Goal: Task Accomplishment & Management: Complete application form

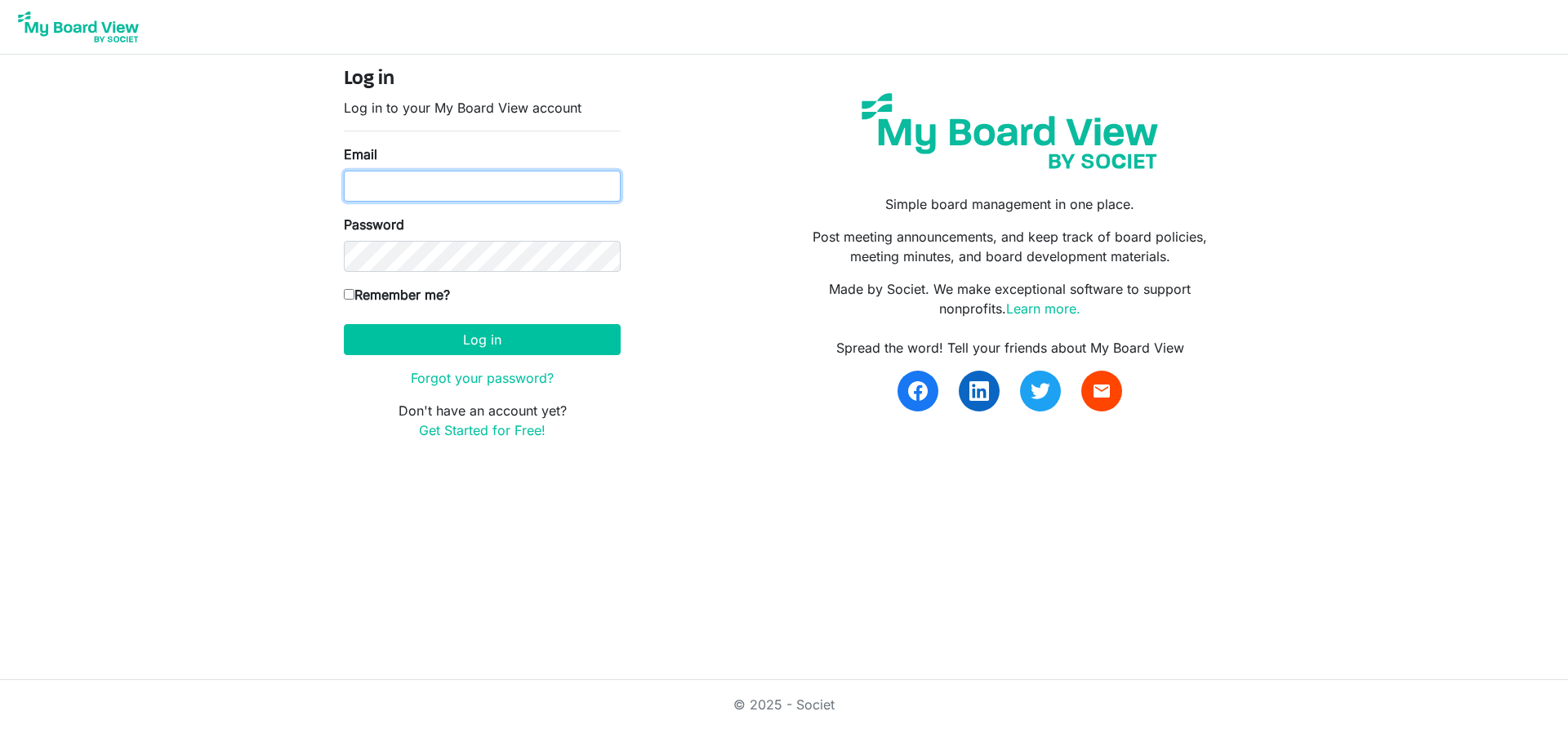
drag, startPoint x: 365, startPoint y: 191, endPoint x: 419, endPoint y: 210, distance: 57.2
click at [389, 196] on input "Email" at bounding box center [482, 186] width 277 height 31
type input "[EMAIL_ADDRESS][DOMAIN_NAME]"
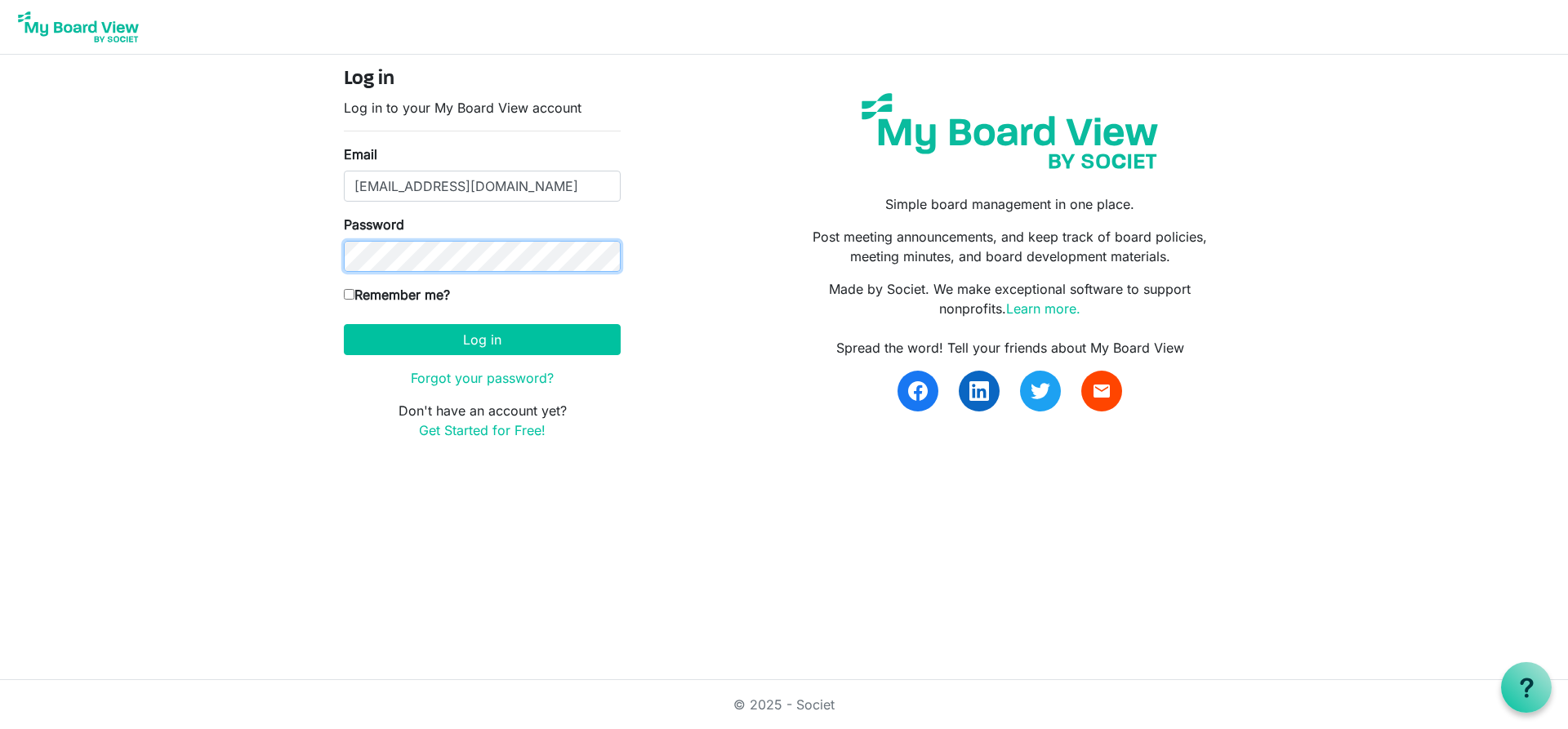
click at [344, 324] on button "Log in" at bounding box center [482, 339] width 277 height 31
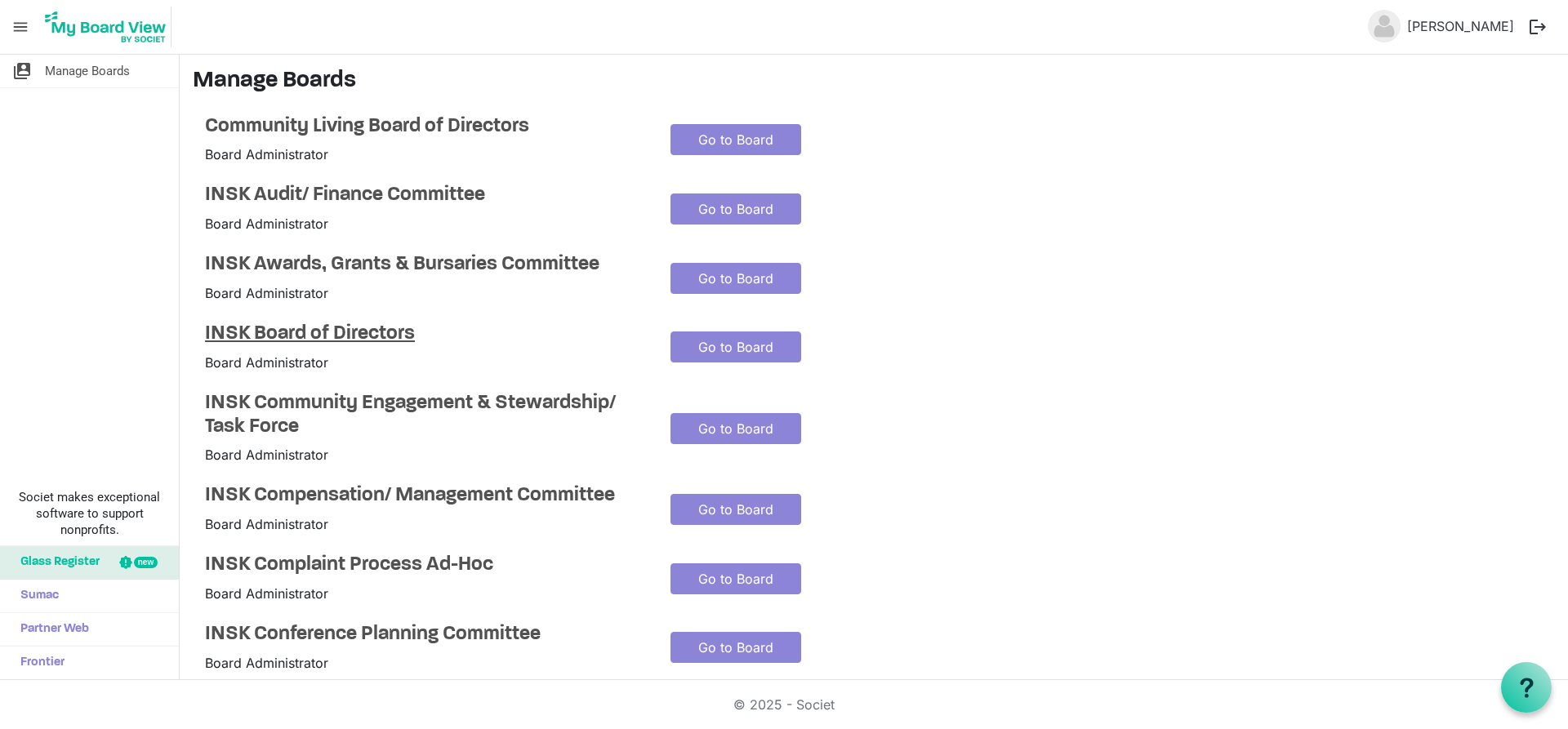
click at [350, 329] on h4 "INSK Board of Directors" at bounding box center [425, 335] width 441 height 24
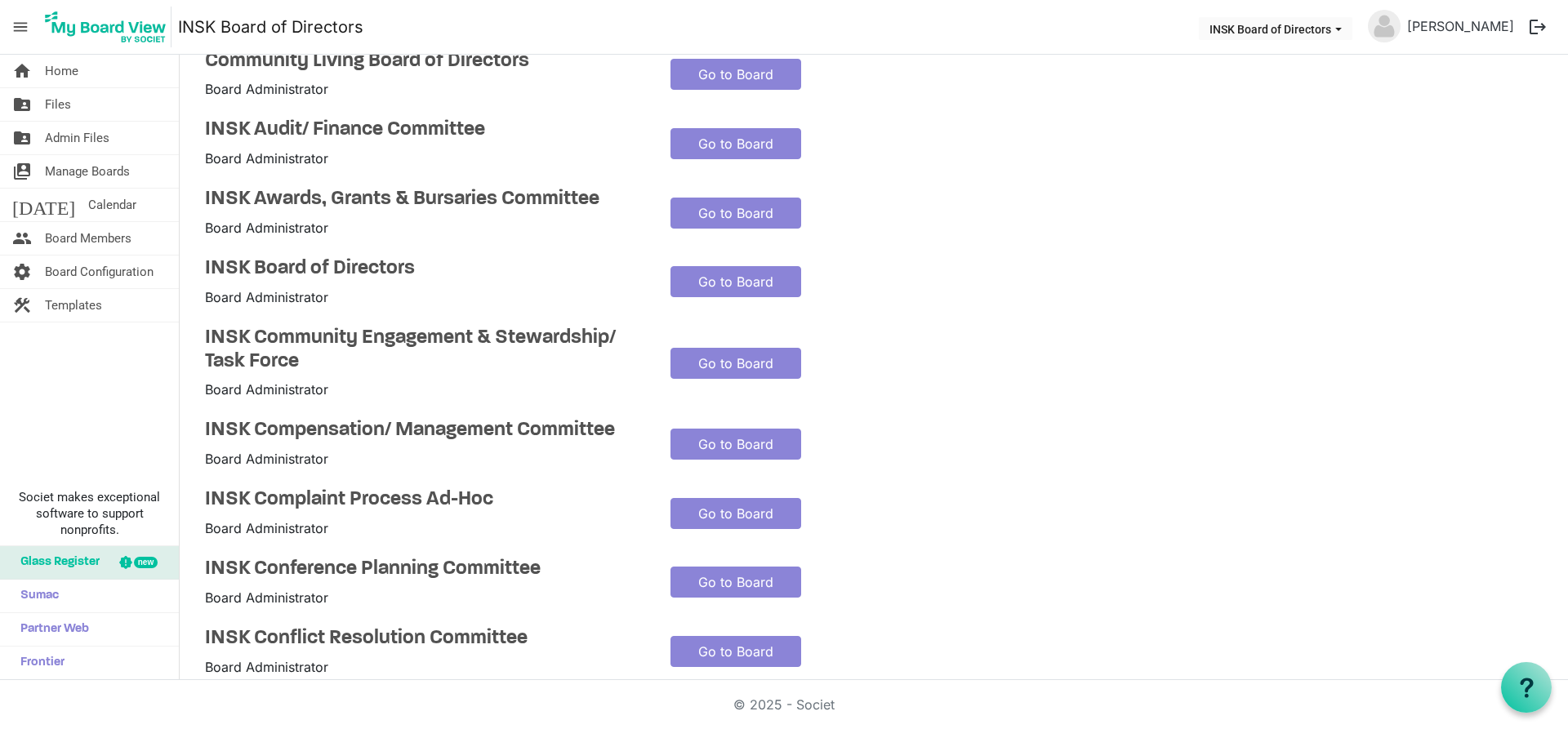
scroll to position [163, 0]
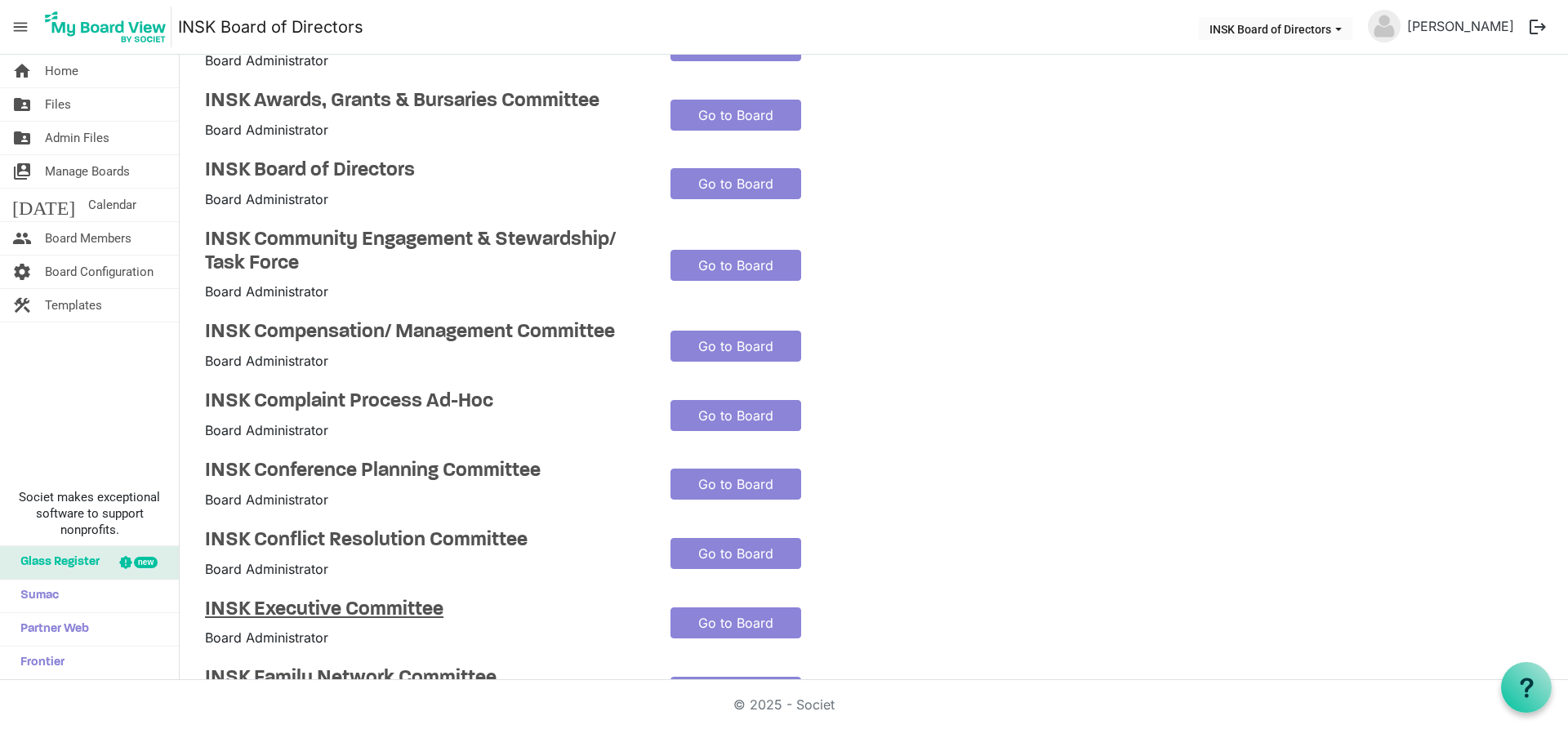
click at [310, 615] on h4 "INSK Executive Committee" at bounding box center [425, 610] width 441 height 24
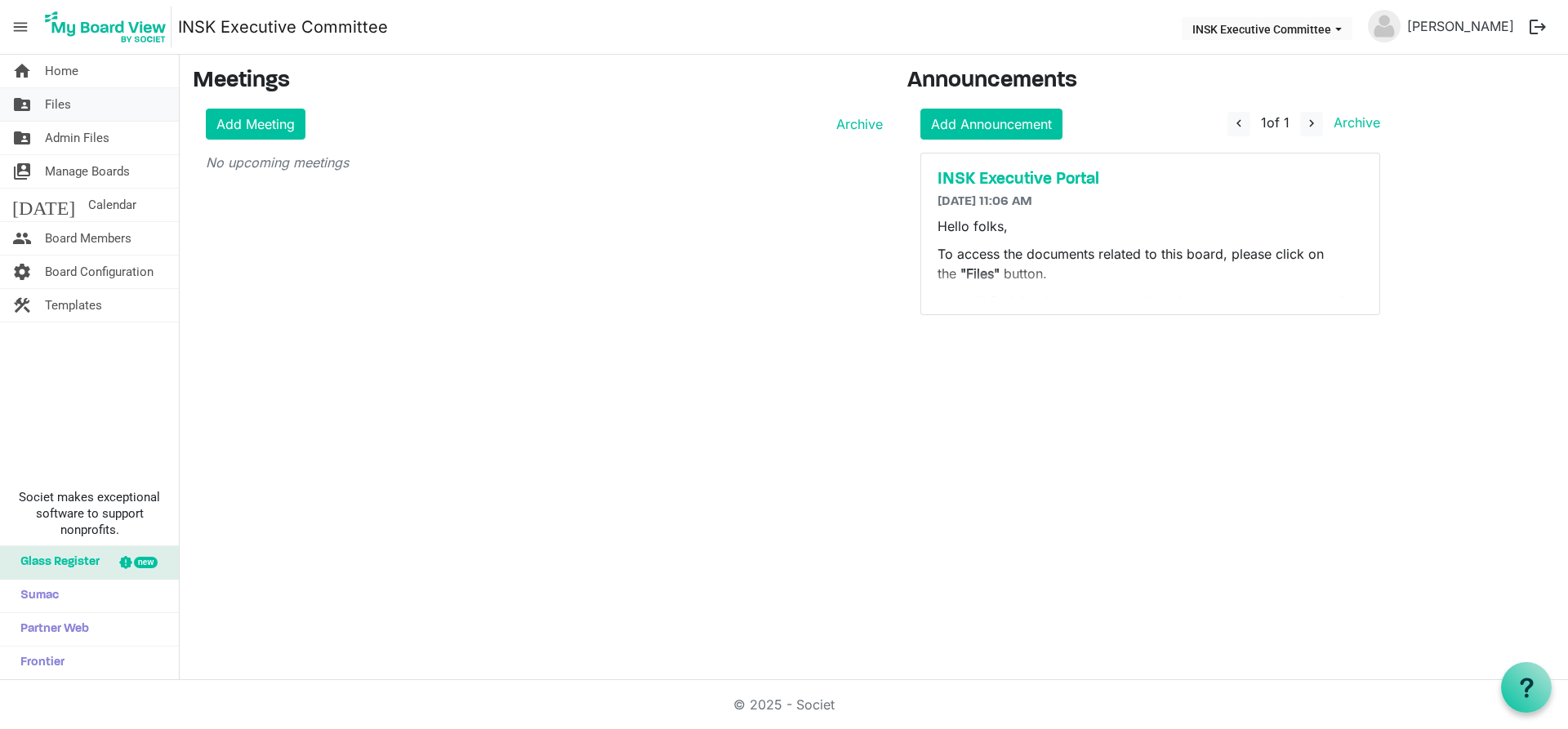
click at [47, 105] on span "Files" at bounding box center [57, 105] width 26 height 33
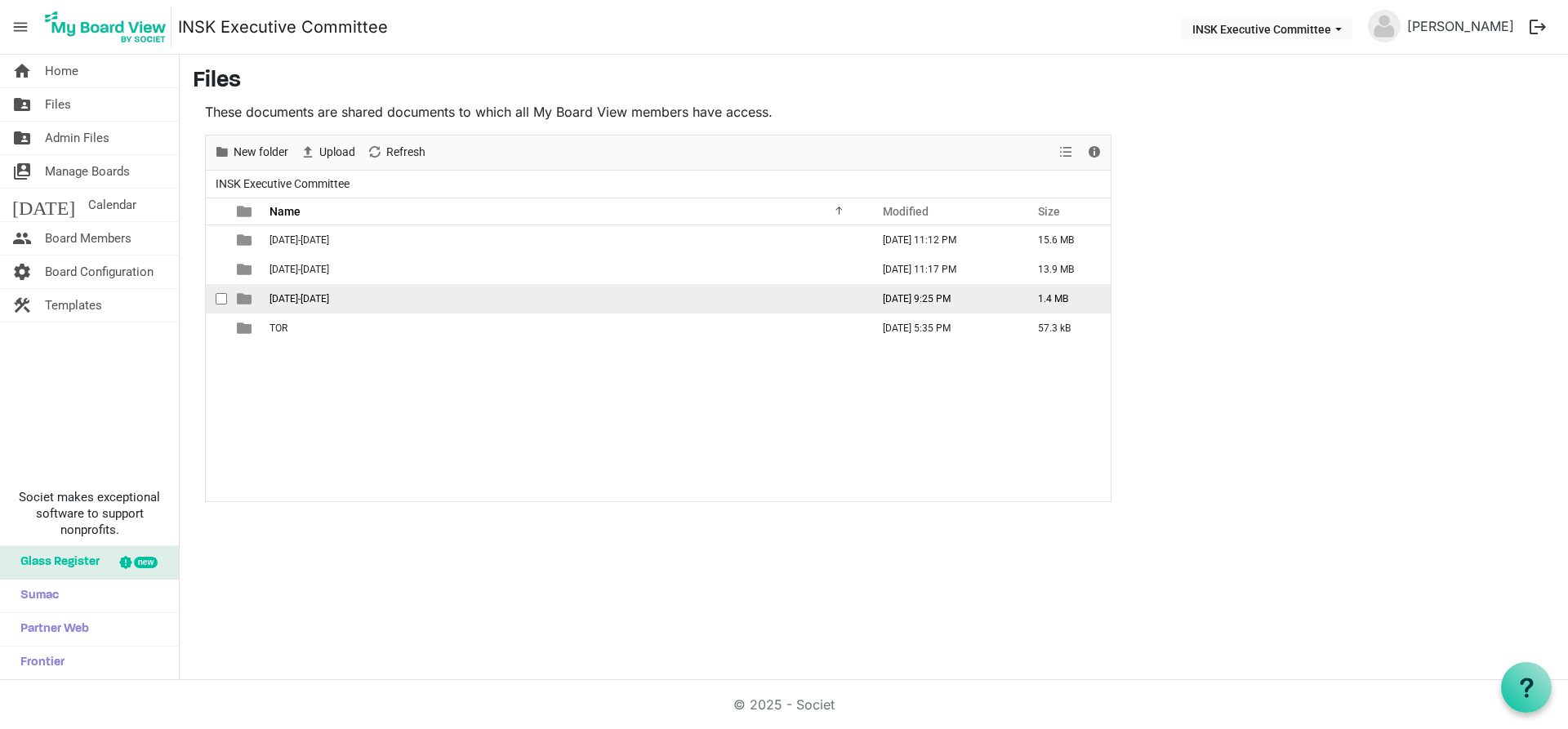
click at [287, 298] on span "[DATE]-[DATE]" at bounding box center [298, 298] width 59 height 12
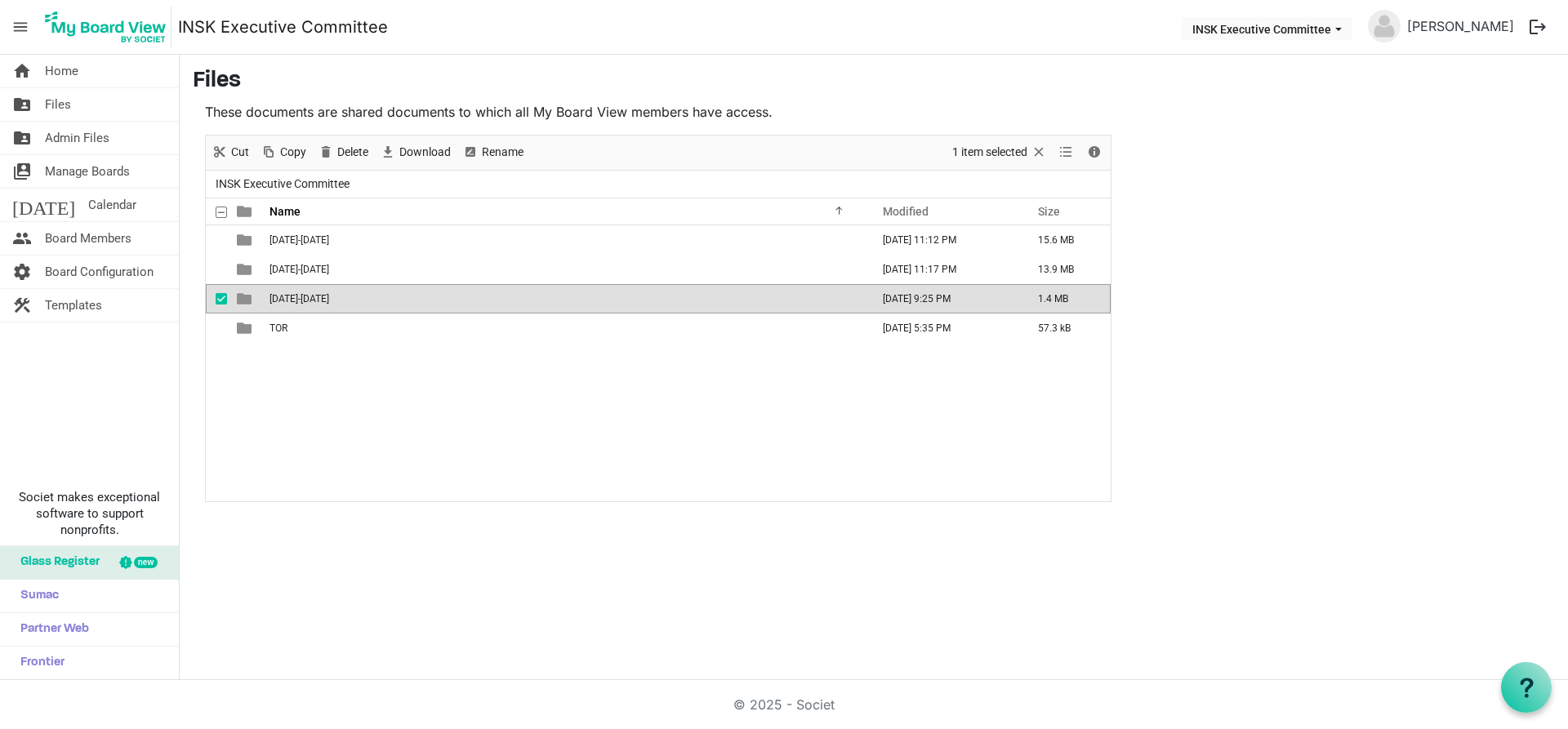
click at [287, 298] on span "[DATE]-[DATE]" at bounding box center [298, 298] width 59 height 12
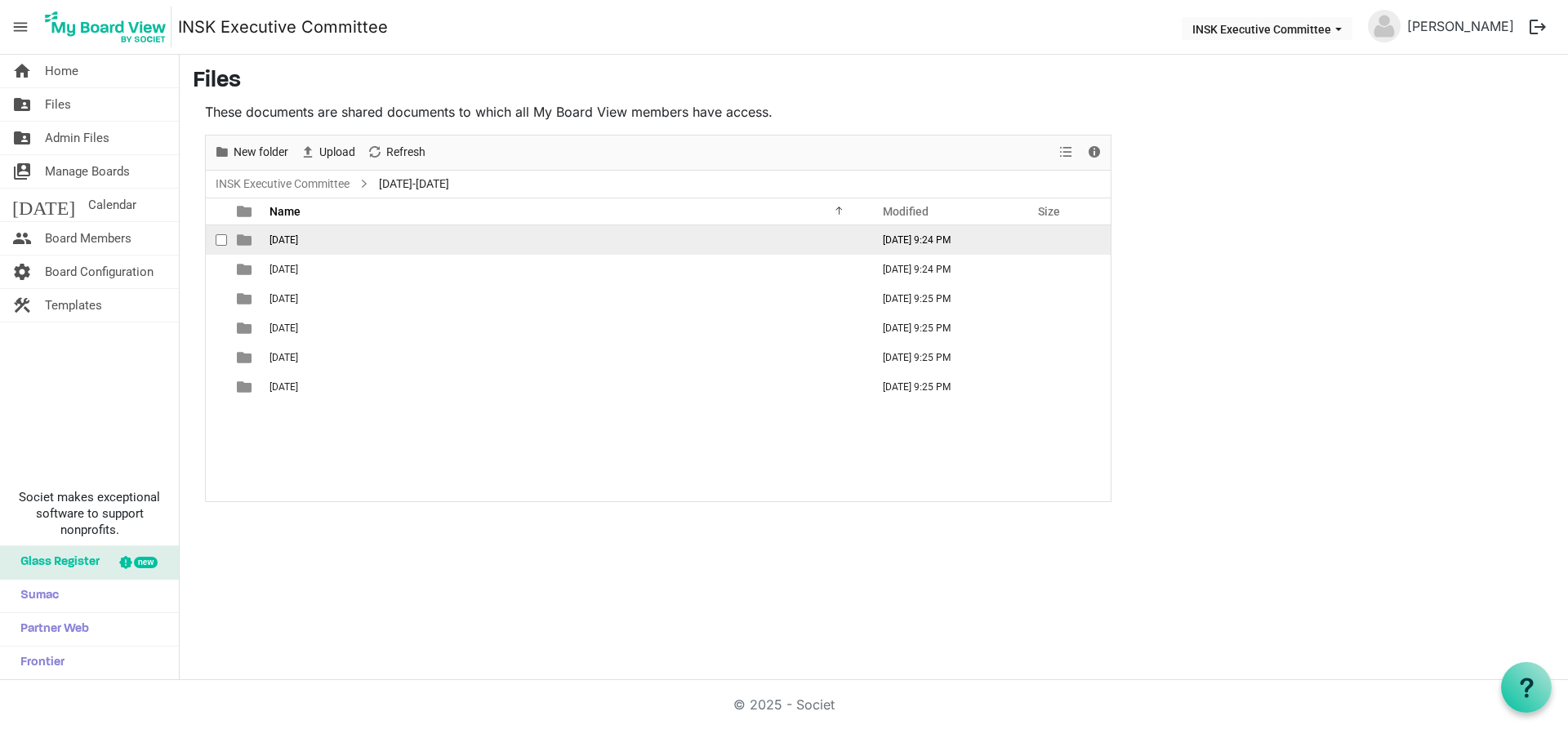
click at [268, 242] on td "2025-08-22" at bounding box center [565, 240] width 601 height 29
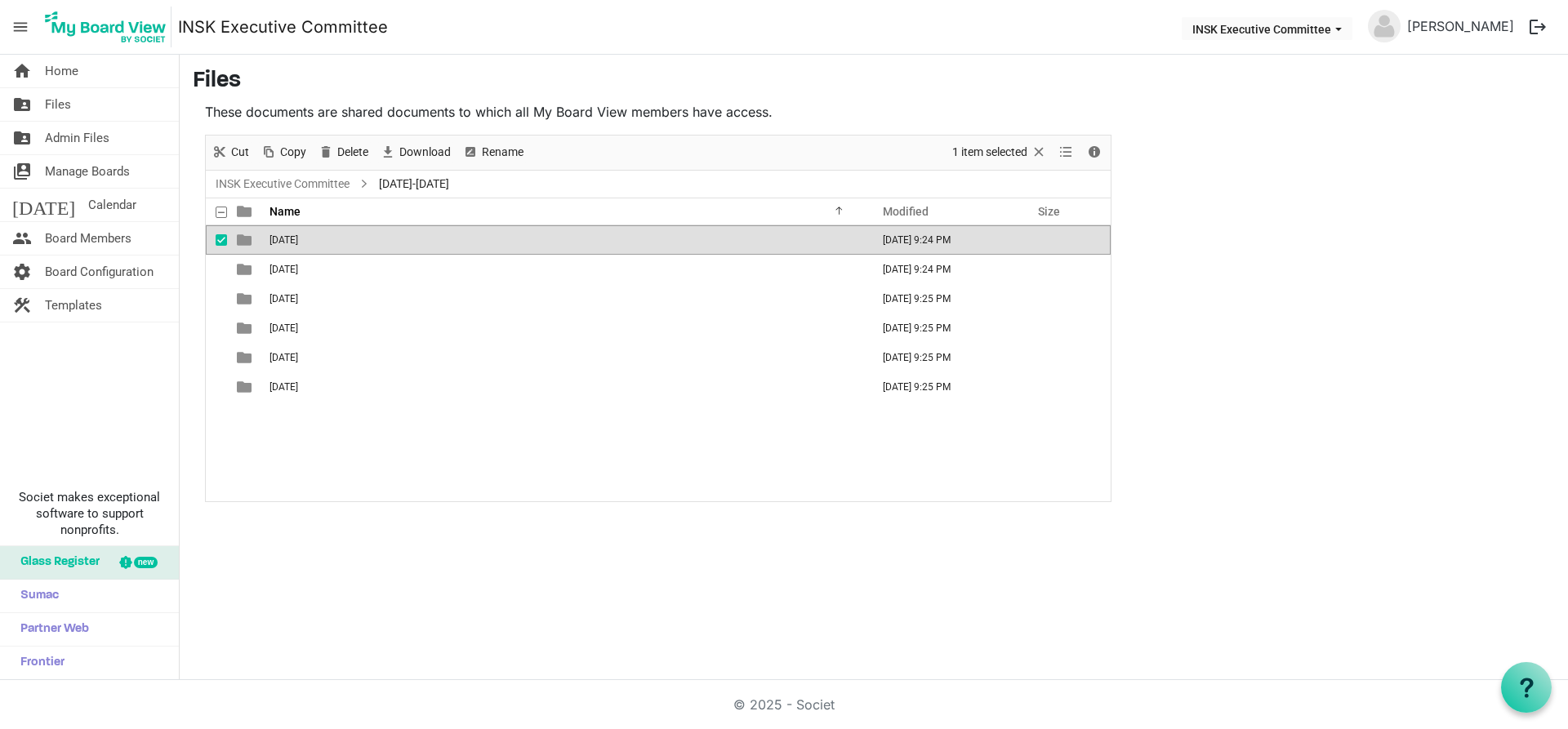
click at [268, 242] on td "2025-08-22" at bounding box center [565, 240] width 601 height 29
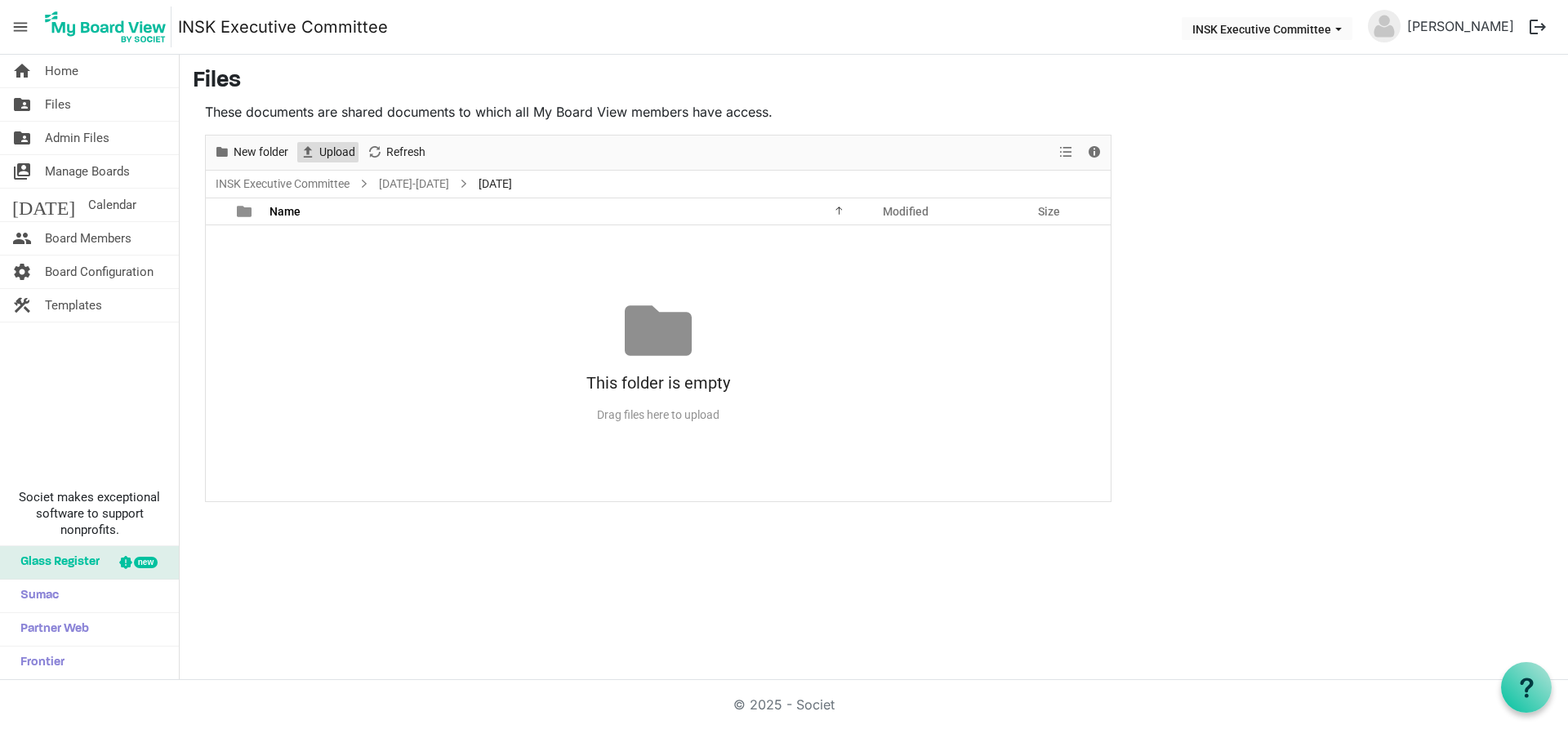
click at [344, 152] on span "Upload" at bounding box center [337, 152] width 39 height 20
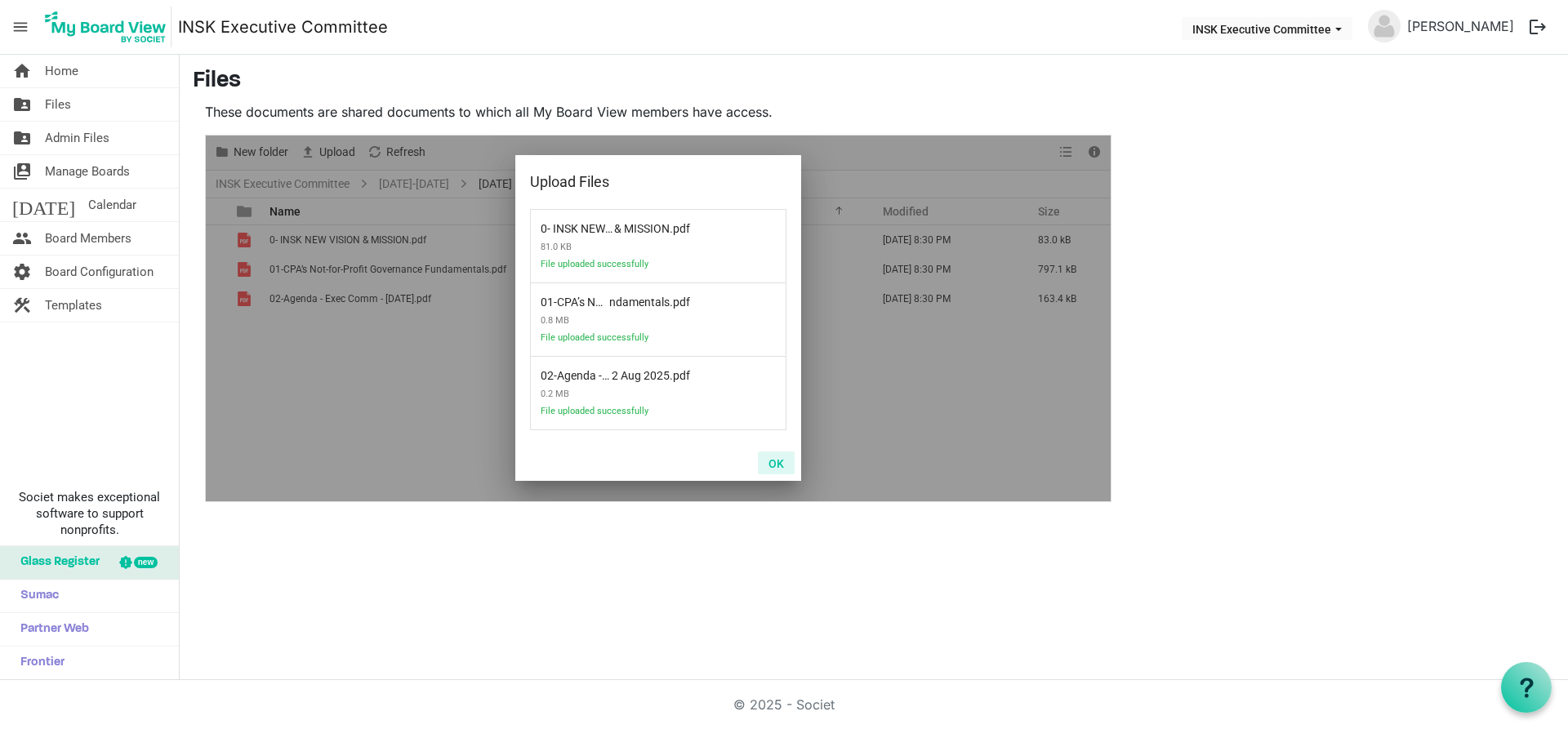
click at [779, 462] on button "OK" at bounding box center [777, 463] width 37 height 23
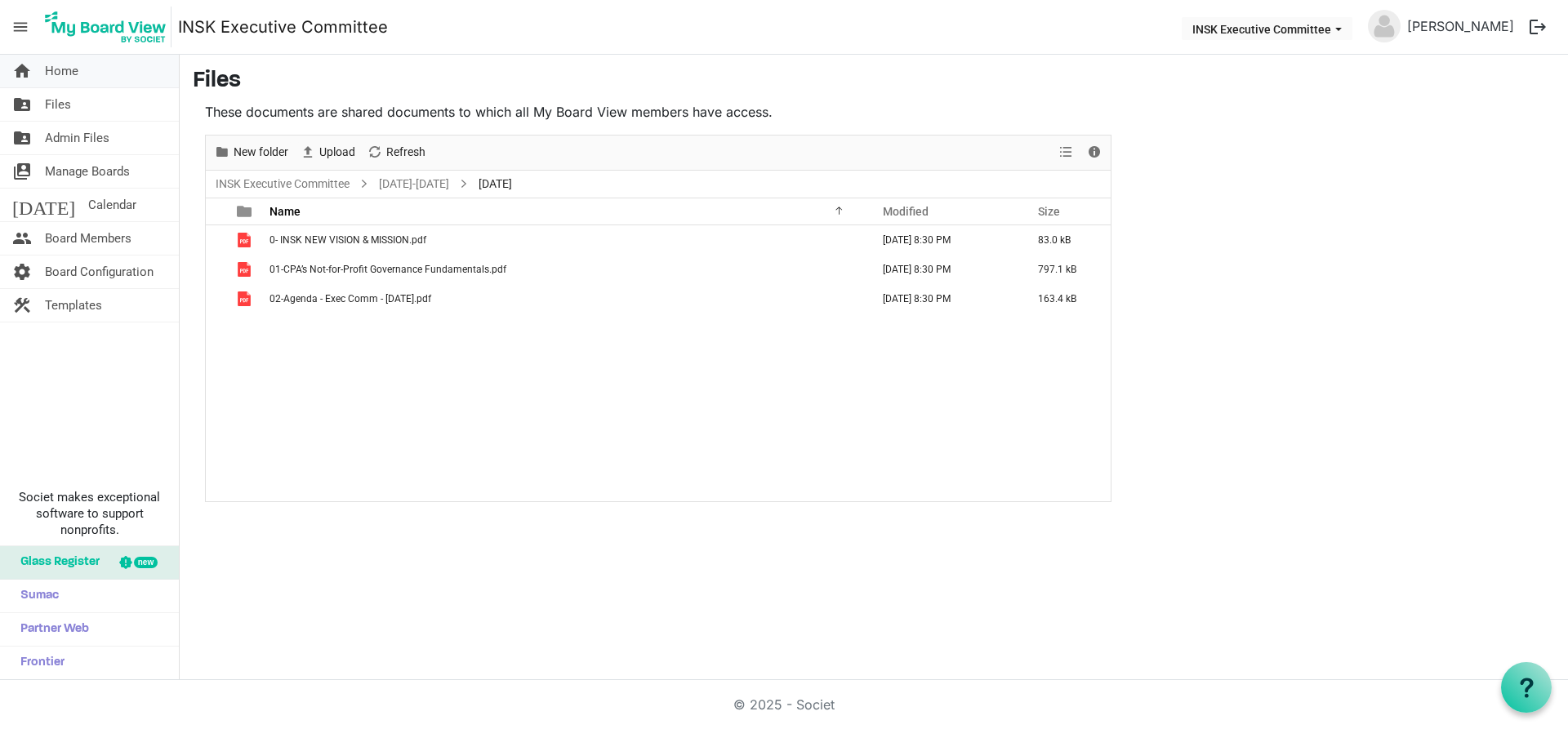
click at [69, 73] on span "Home" at bounding box center [61, 71] width 34 height 33
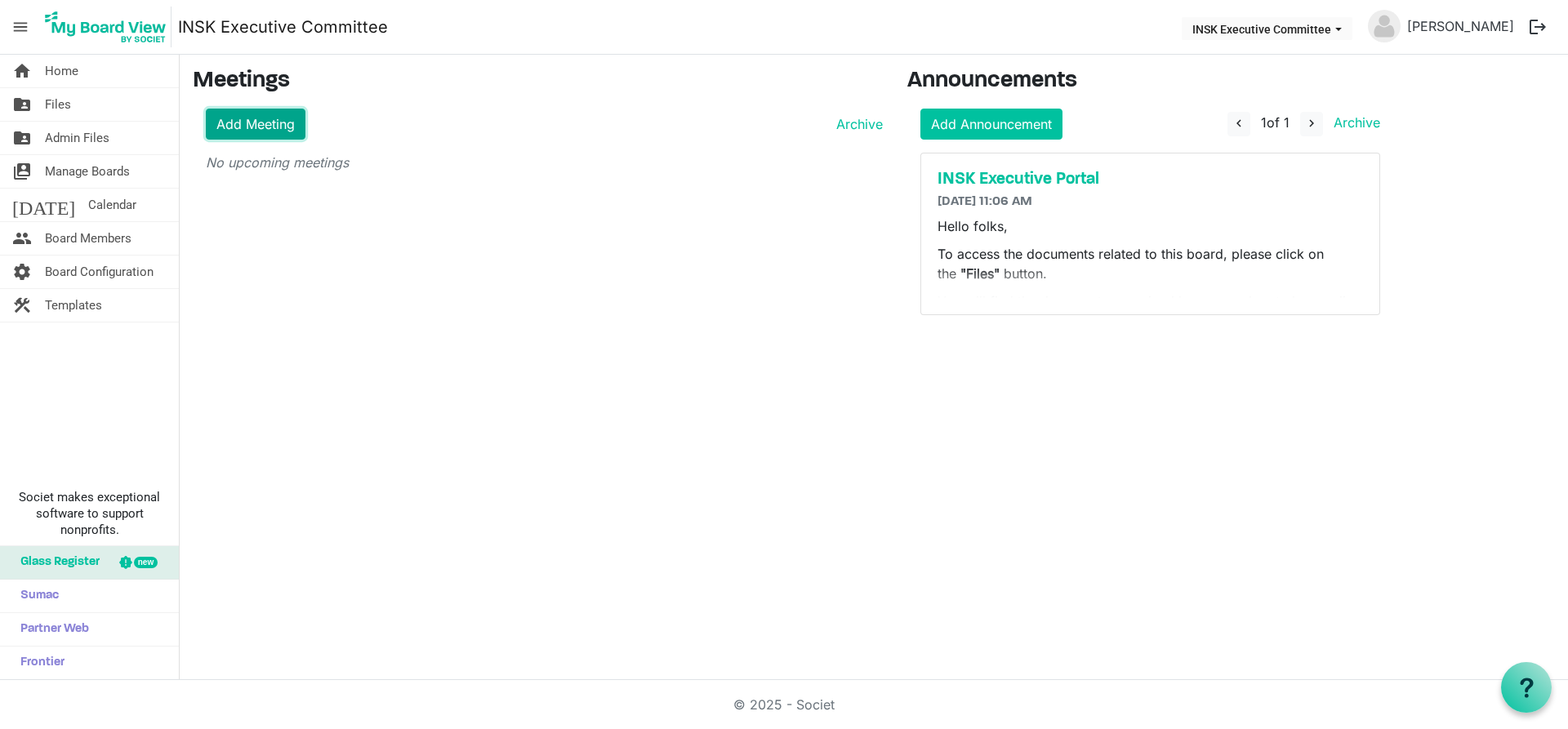
click at [267, 119] on link "Add Meeting" at bounding box center [256, 124] width 99 height 31
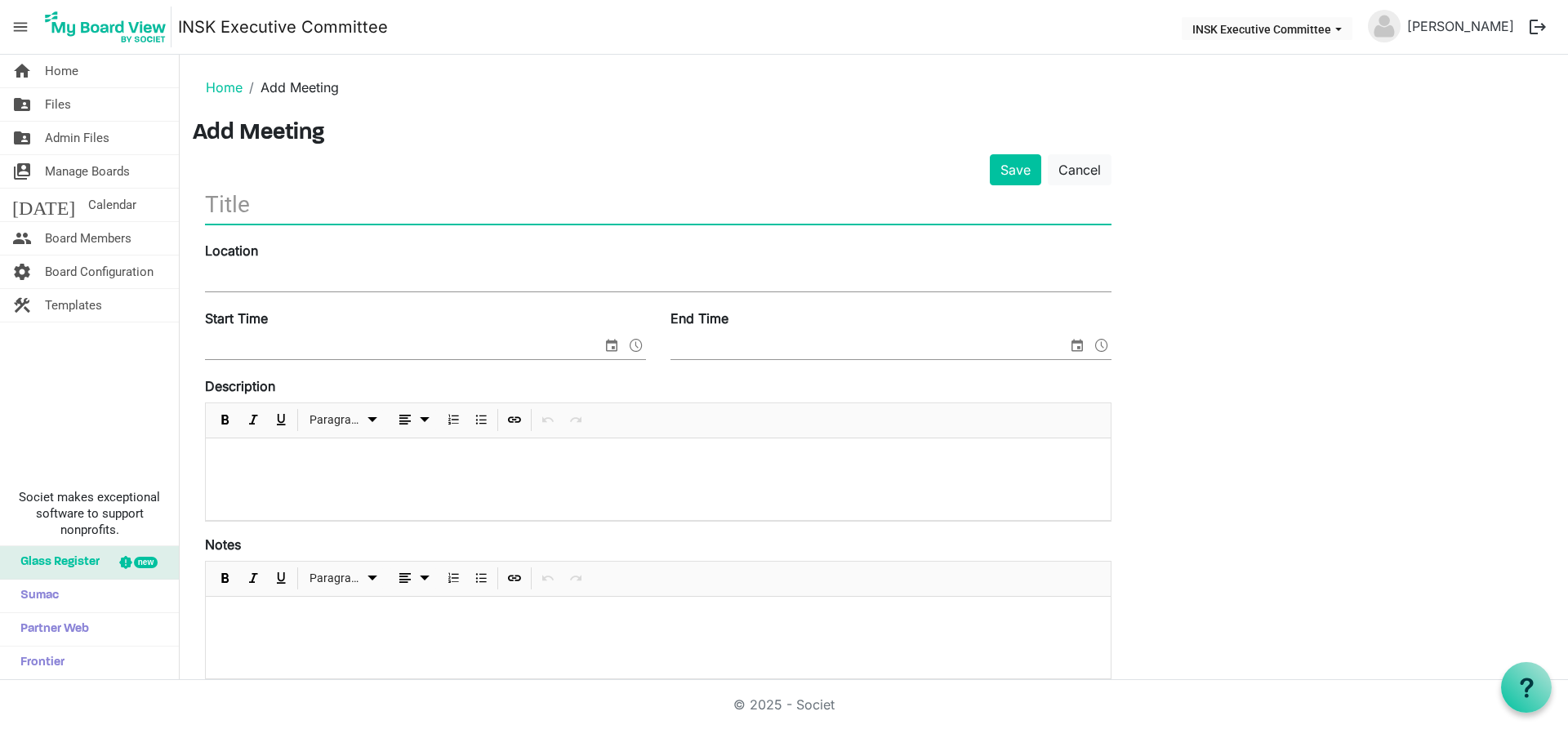
click at [268, 192] on input "text" at bounding box center [658, 204] width 906 height 38
type input "INSK Executive Committee Meeting"
click at [400, 266] on div "Location" at bounding box center [658, 268] width 931 height 55
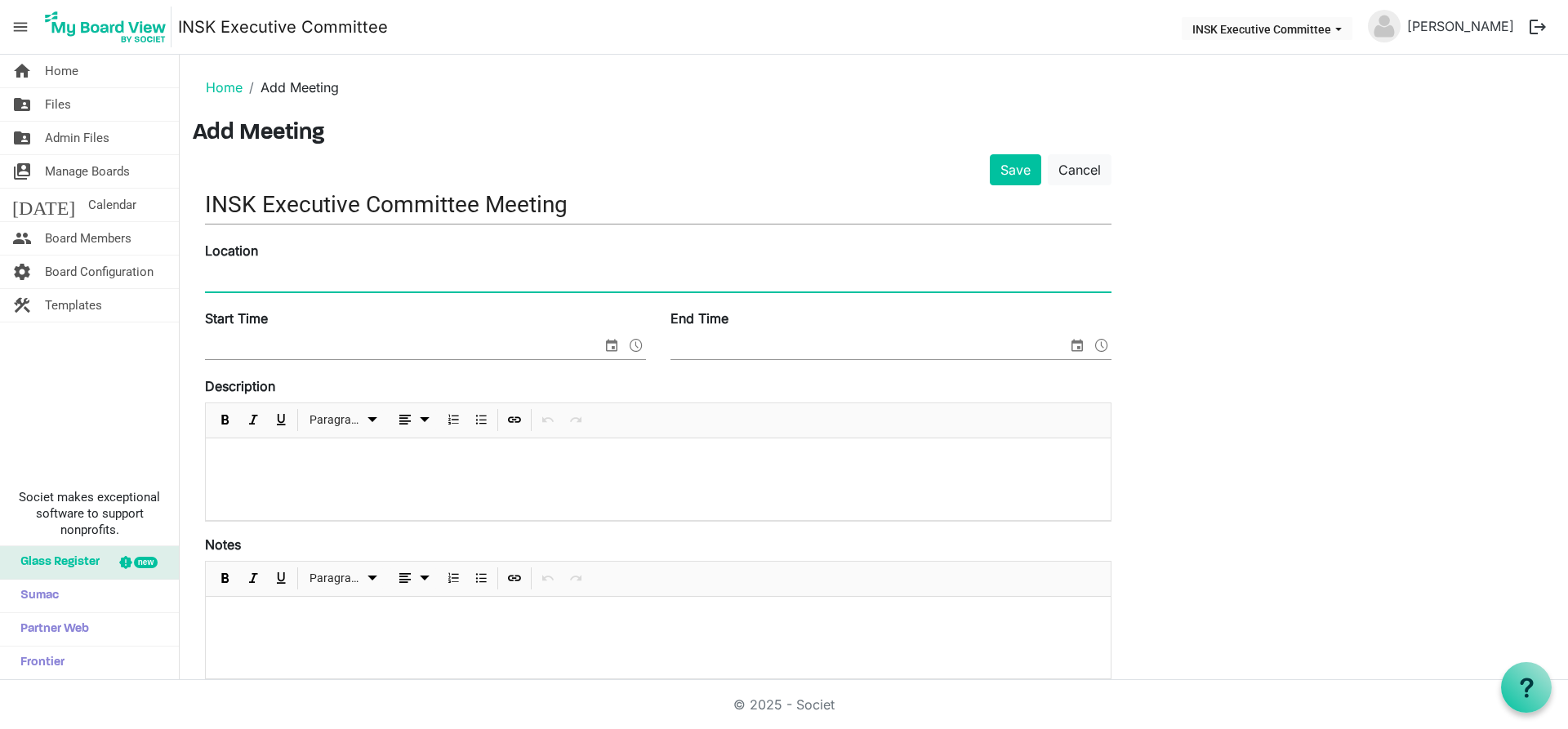
click at [382, 274] on input "Location" at bounding box center [658, 279] width 906 height 25
type input "INSK Board Room & Zoom"
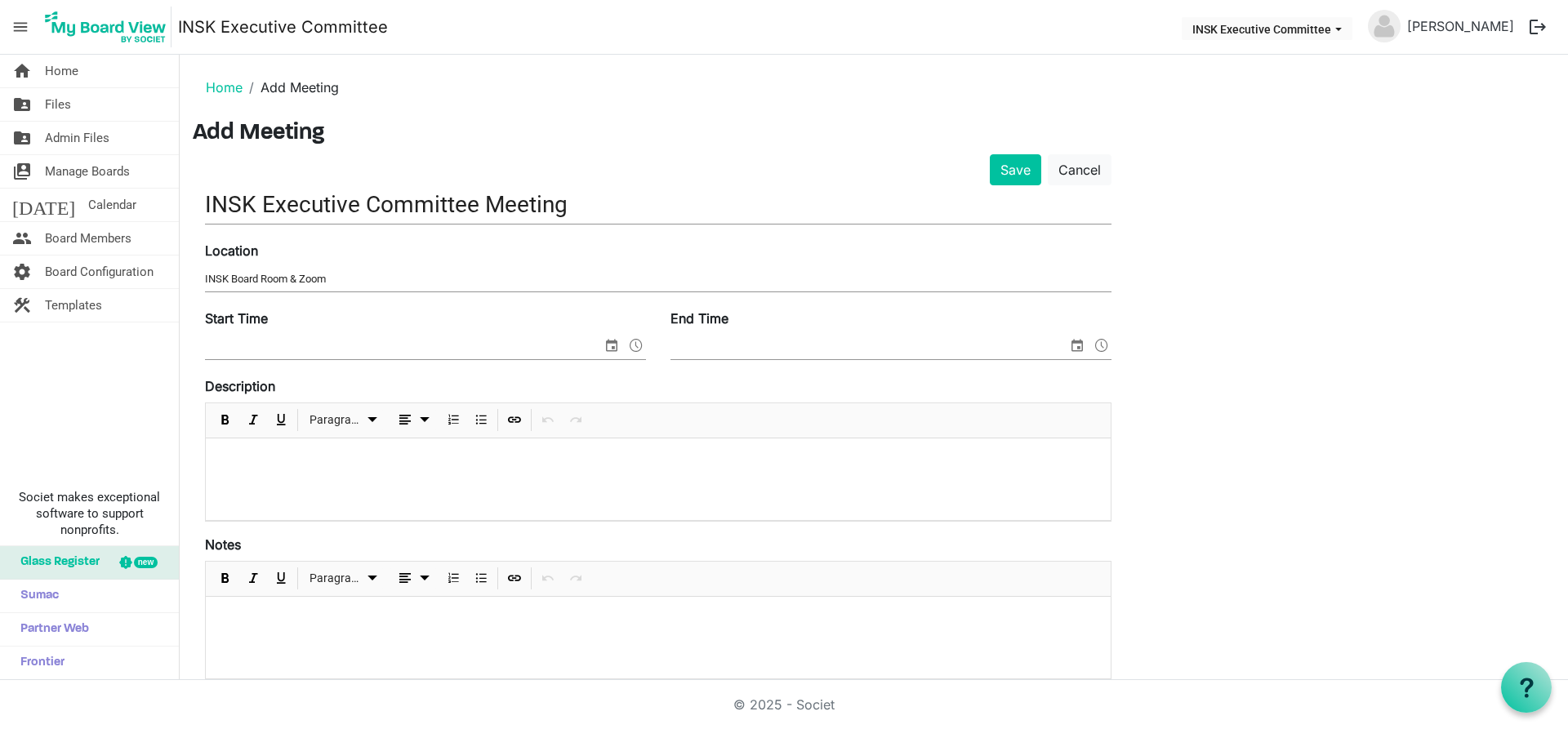
click at [352, 333] on div "Start Time" at bounding box center [425, 336] width 465 height 55
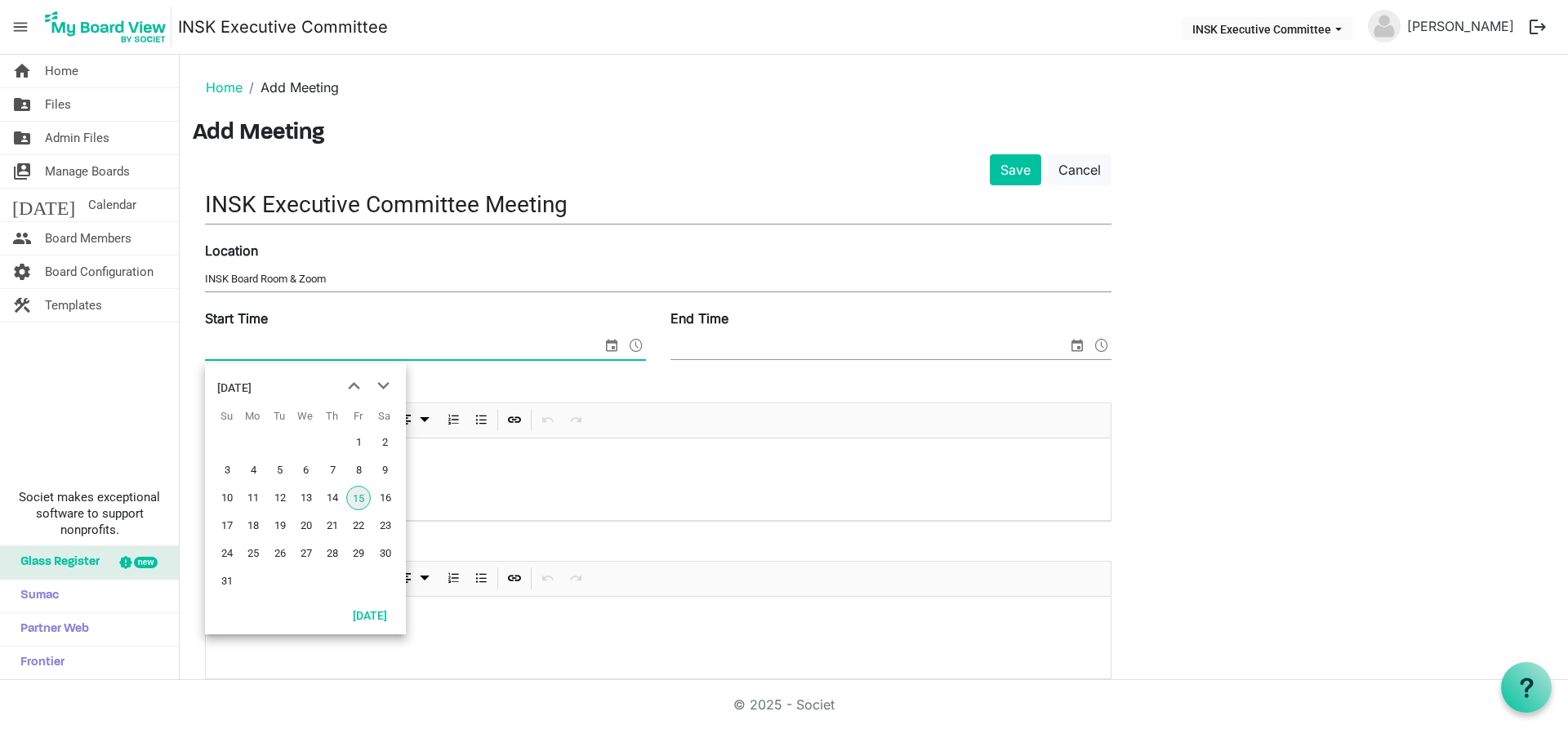
click at [615, 339] on span "select" at bounding box center [612, 345] width 19 height 21
click at [361, 524] on span "22" at bounding box center [358, 526] width 25 height 25
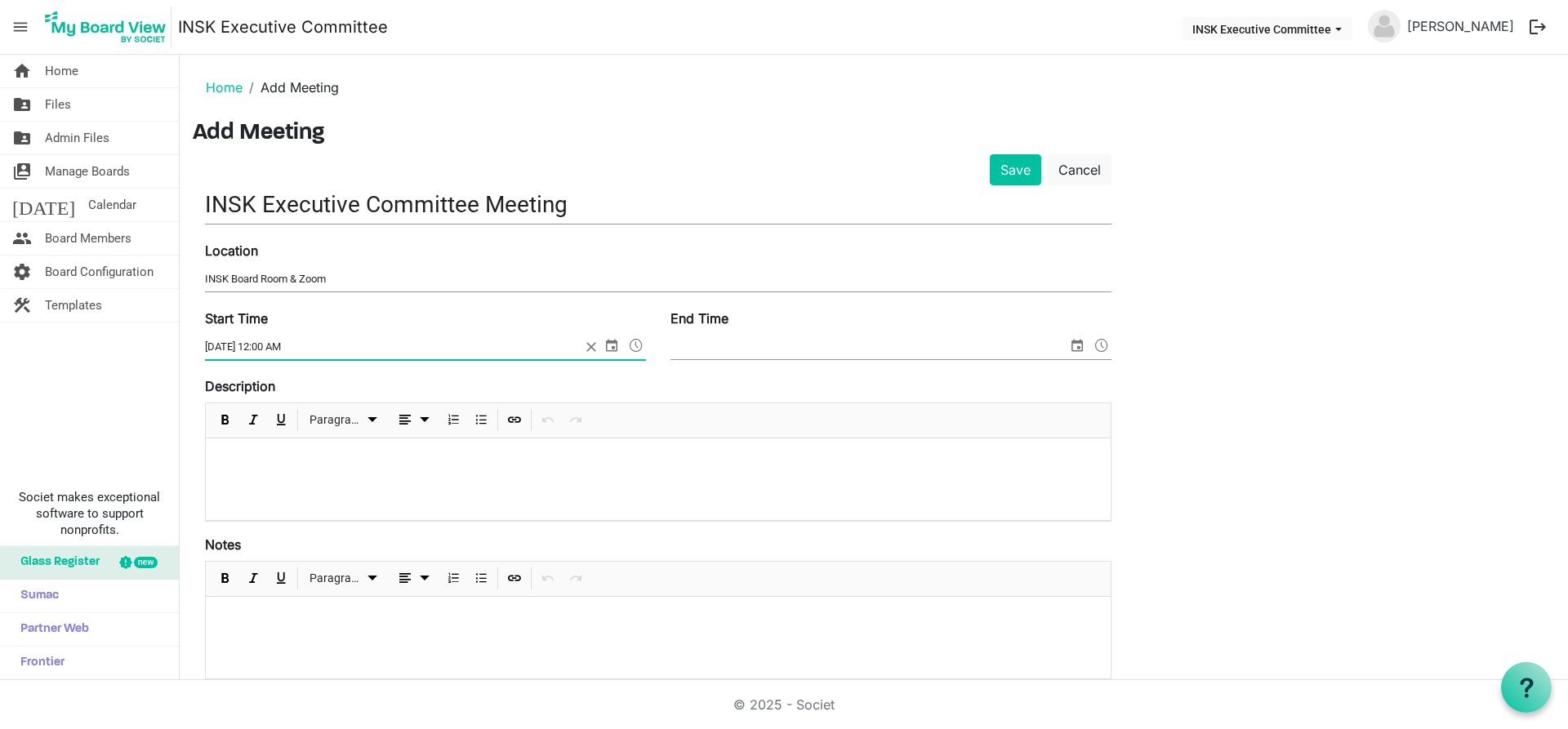
click at [632, 338] on span at bounding box center [635, 345] width 19 height 21
click at [633, 342] on span at bounding box center [635, 345] width 19 height 21
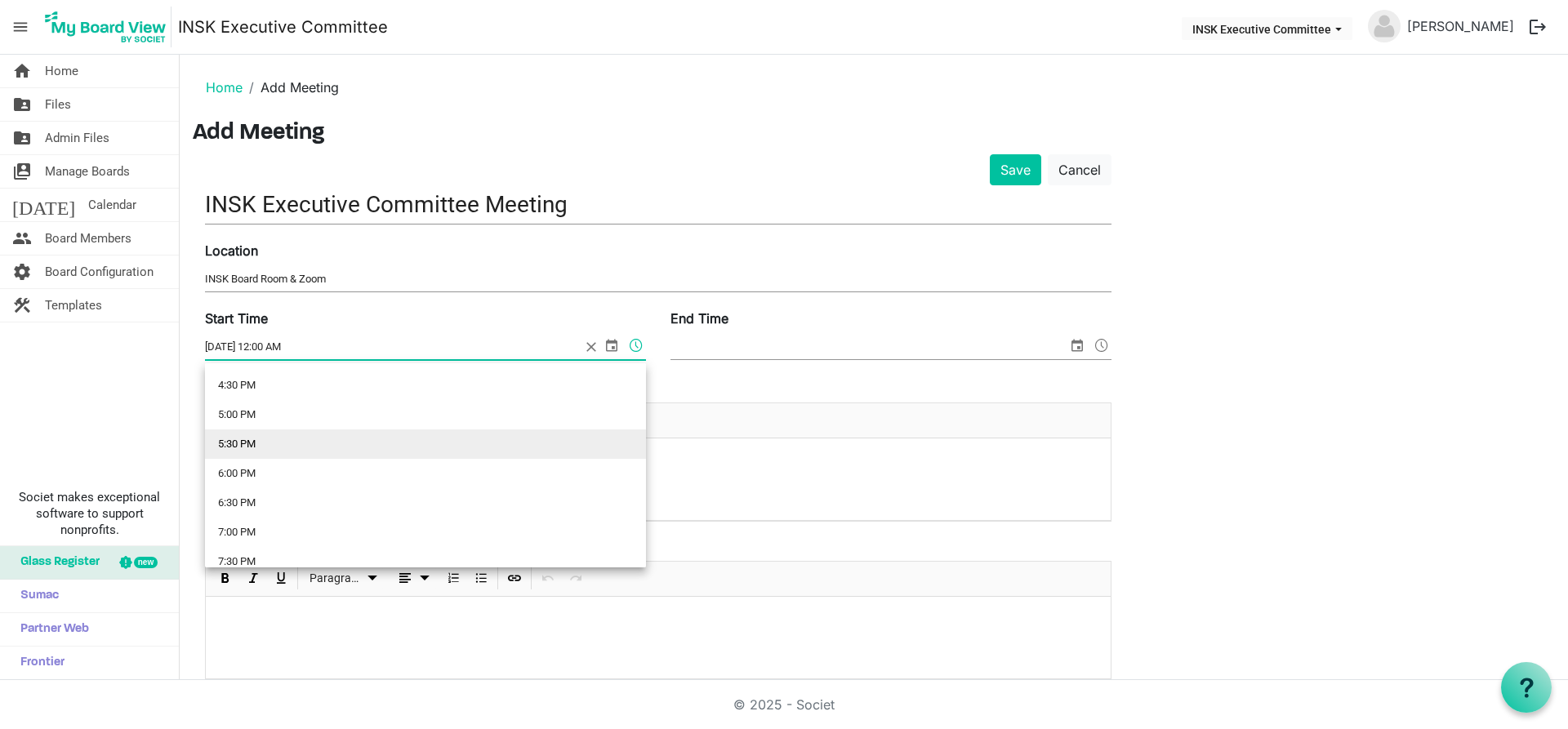
scroll to position [980, 0]
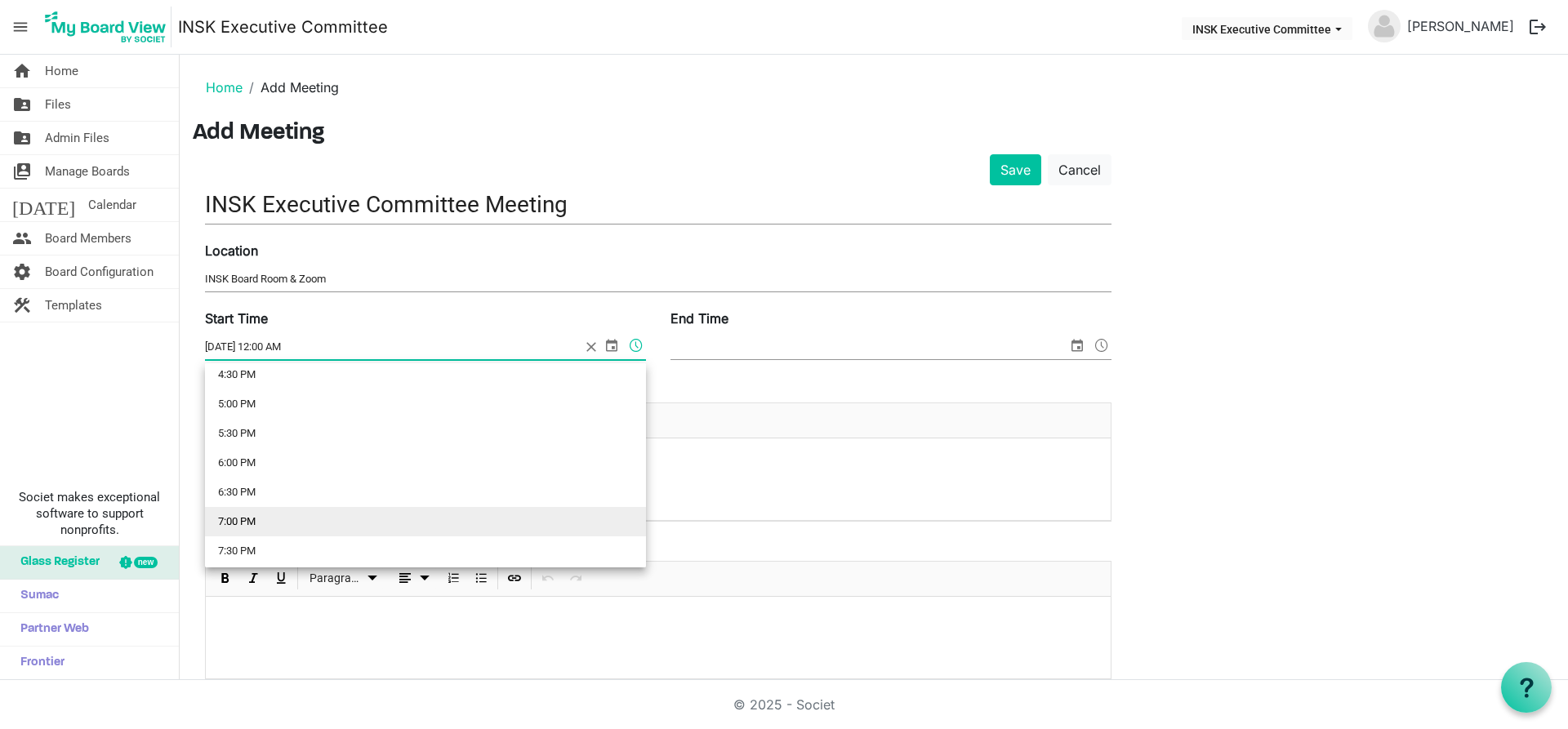
click at [248, 525] on li "7:00 PM" at bounding box center [425, 522] width 441 height 29
type input "8/22/2025 7:00 PM"
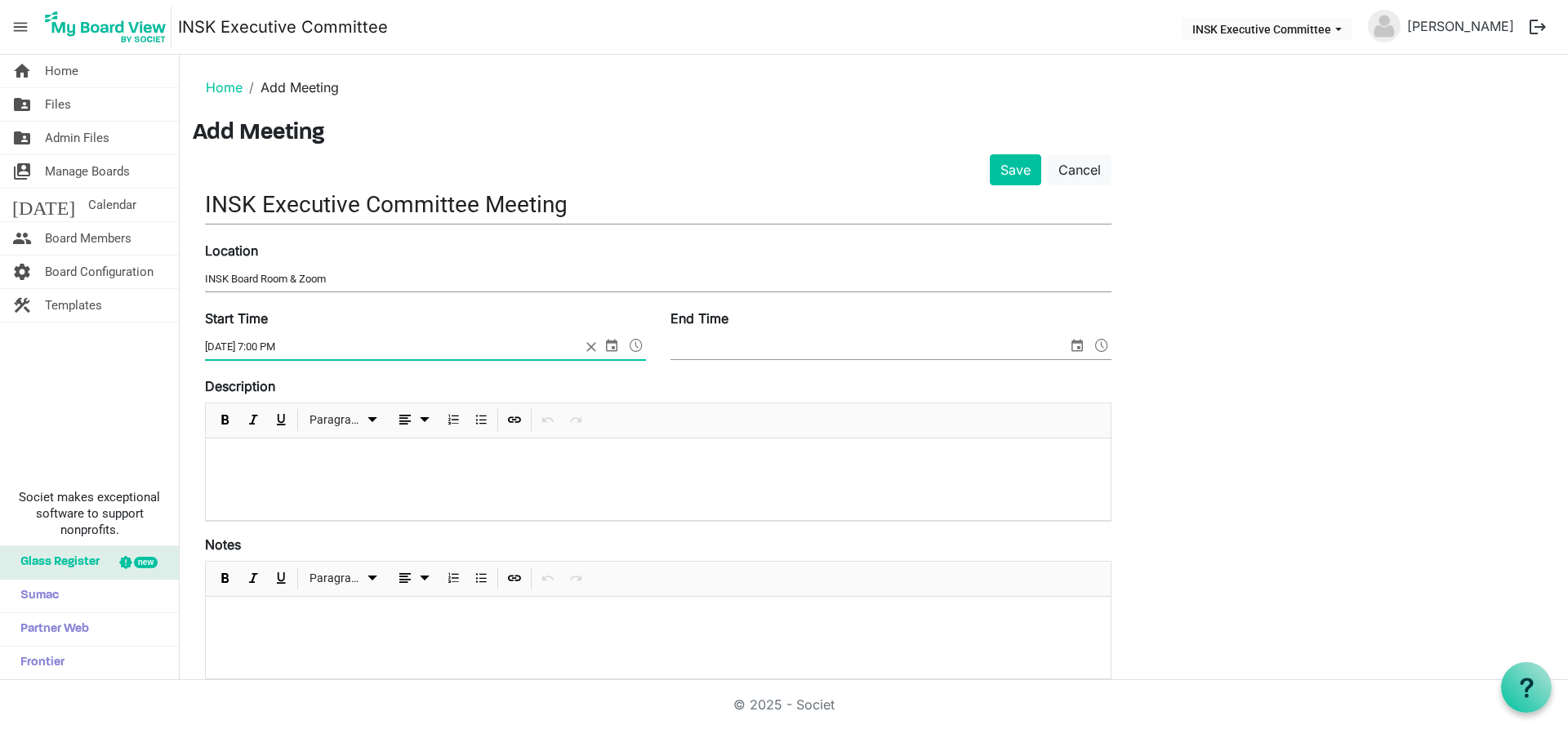
click at [909, 351] on input "End Time" at bounding box center [869, 347] width 397 height 25
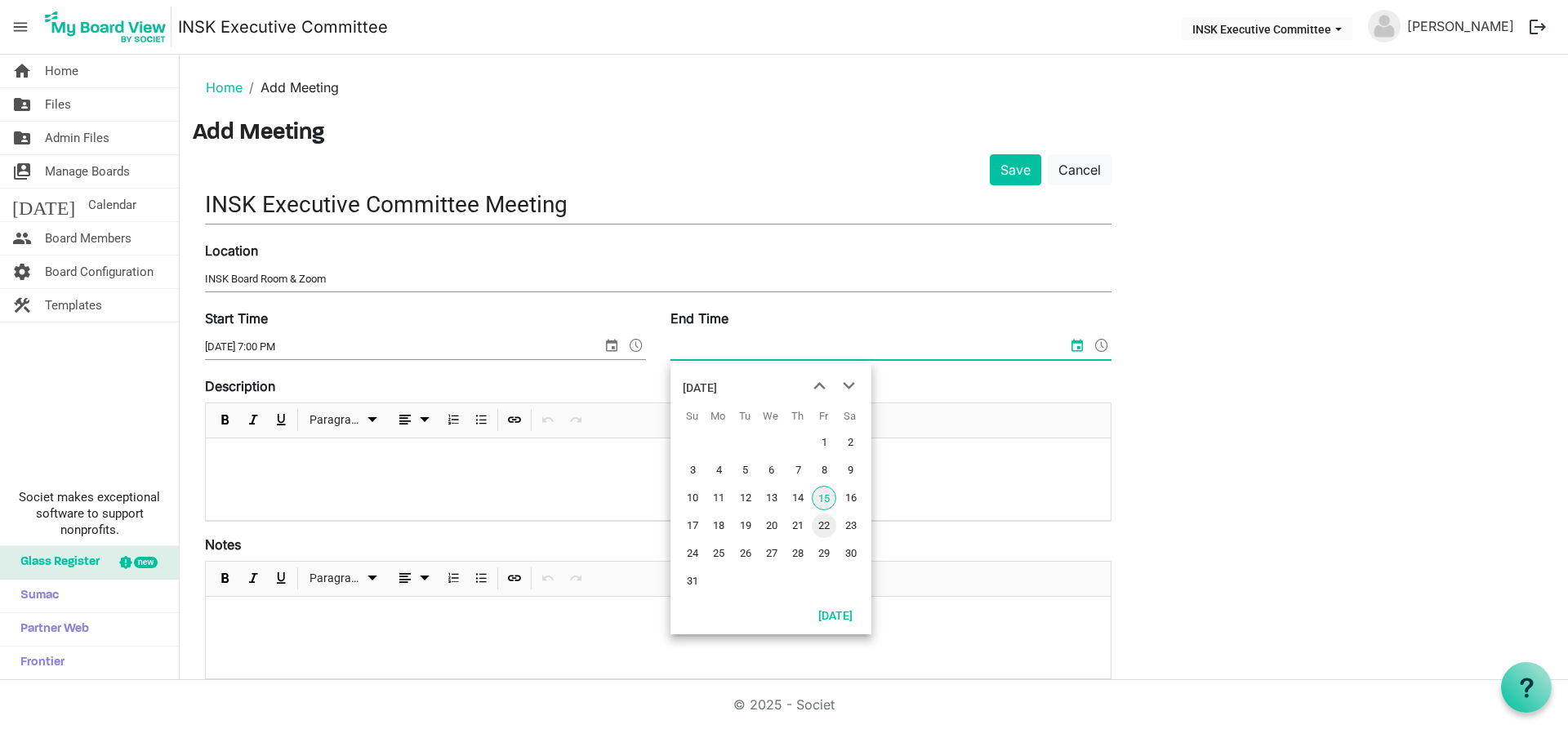
drag, startPoint x: 824, startPoint y: 524, endPoint x: 821, endPoint y: 514, distance: 10.4
click at [824, 520] on span "22" at bounding box center [824, 526] width 25 height 25
click at [1098, 345] on span at bounding box center [1102, 345] width 19 height 21
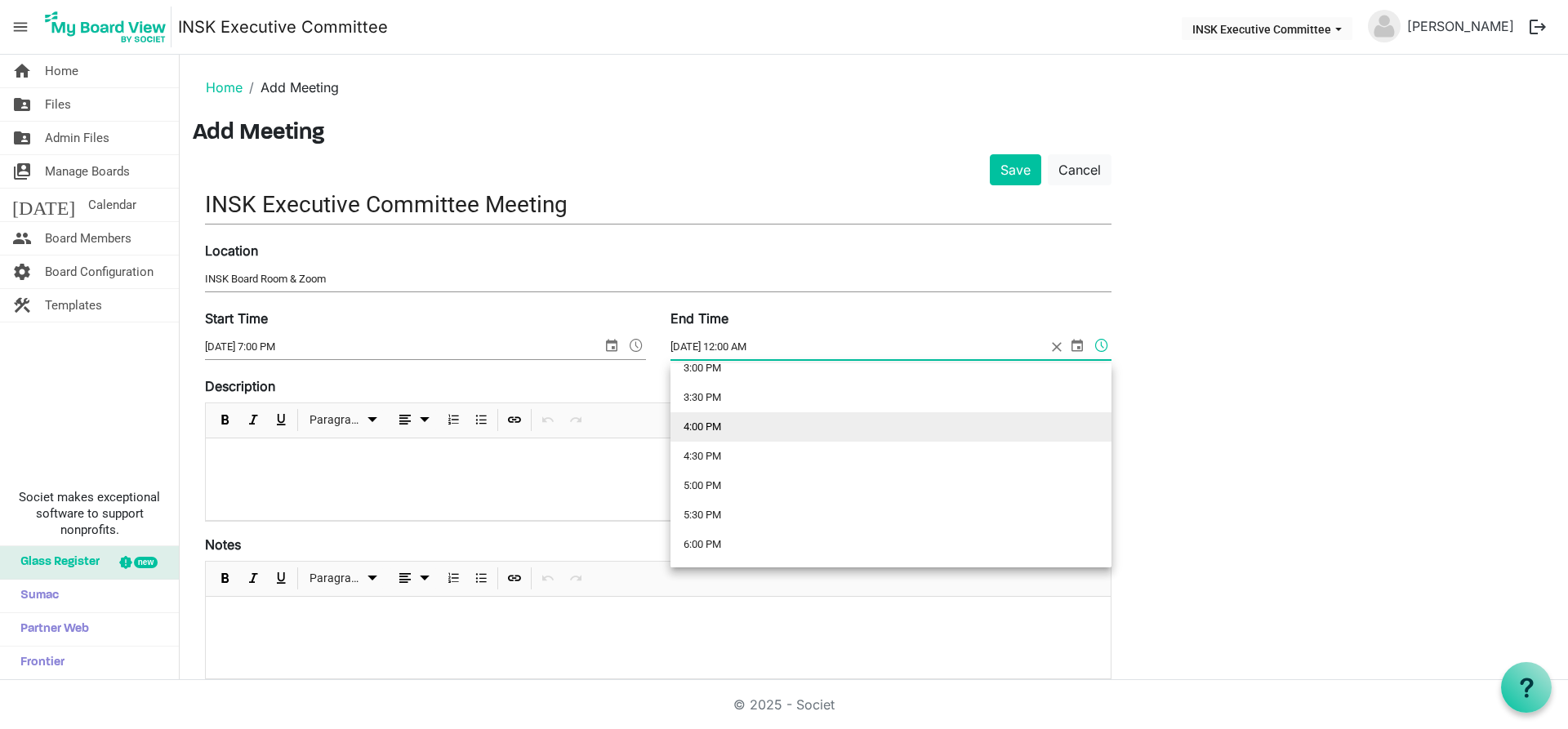
scroll to position [1061, 0]
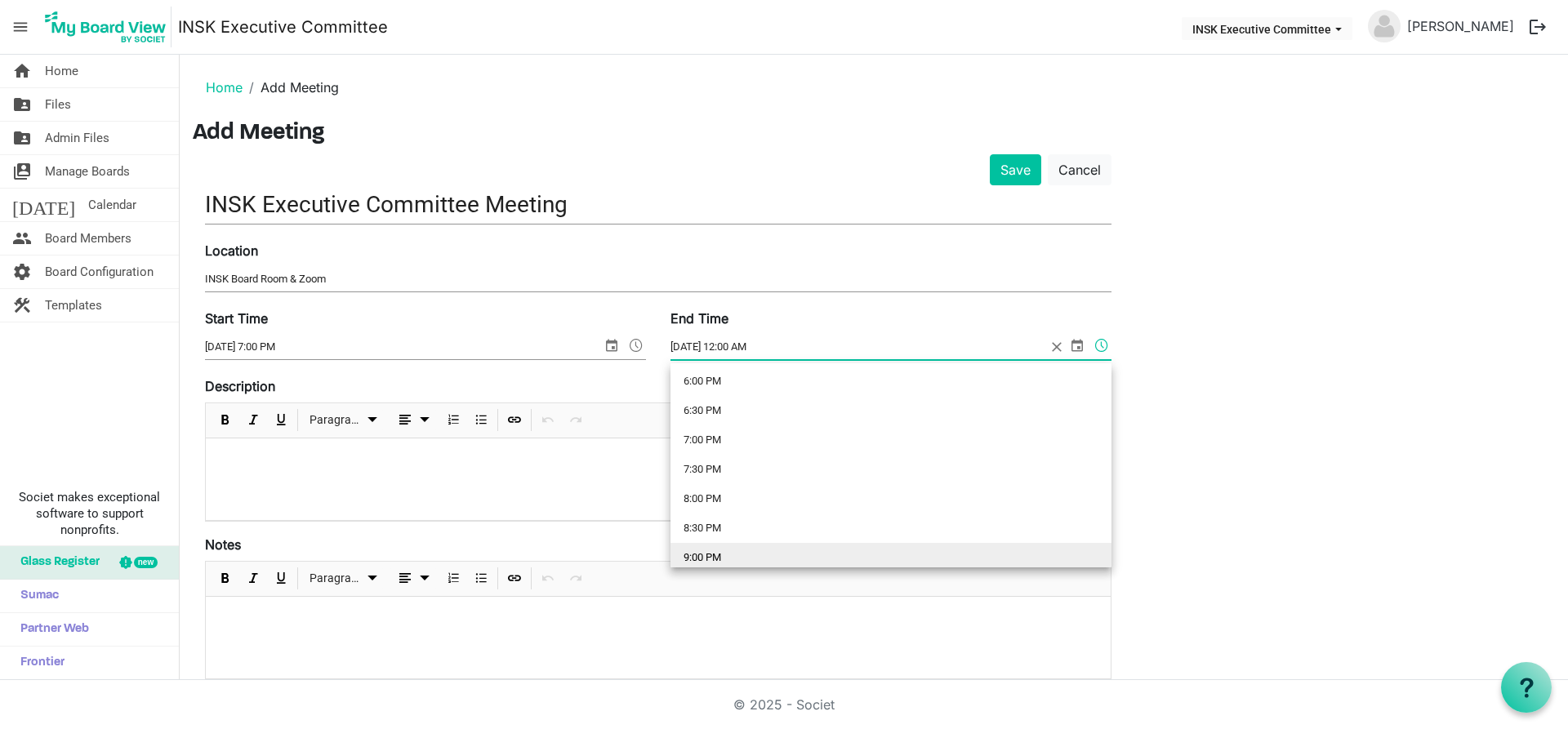
click at [708, 557] on li "9:00 PM" at bounding box center [891, 557] width 441 height 29
type input "8/22/2025 9:00 PM"
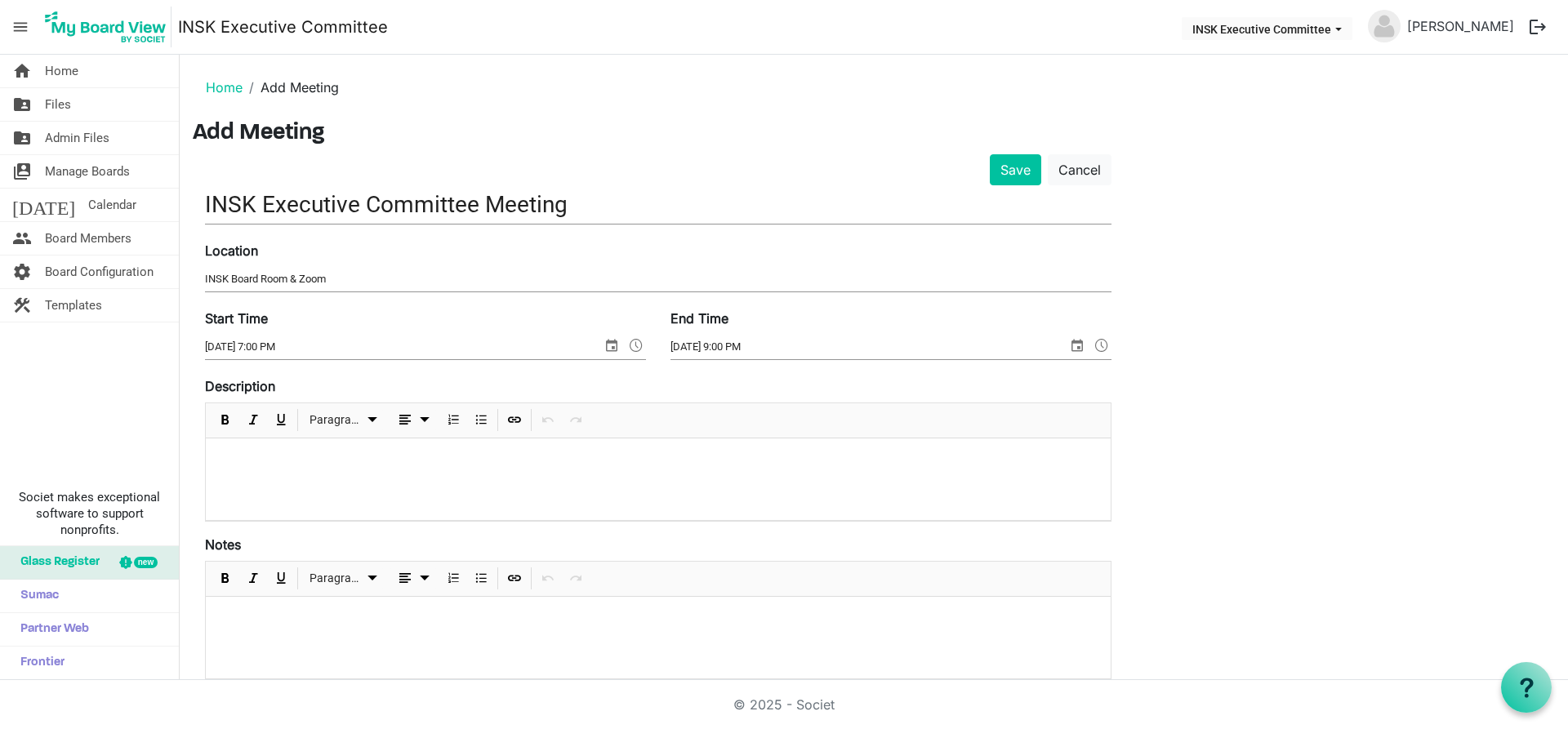
click at [384, 463] on p at bounding box center [658, 460] width 879 height 17
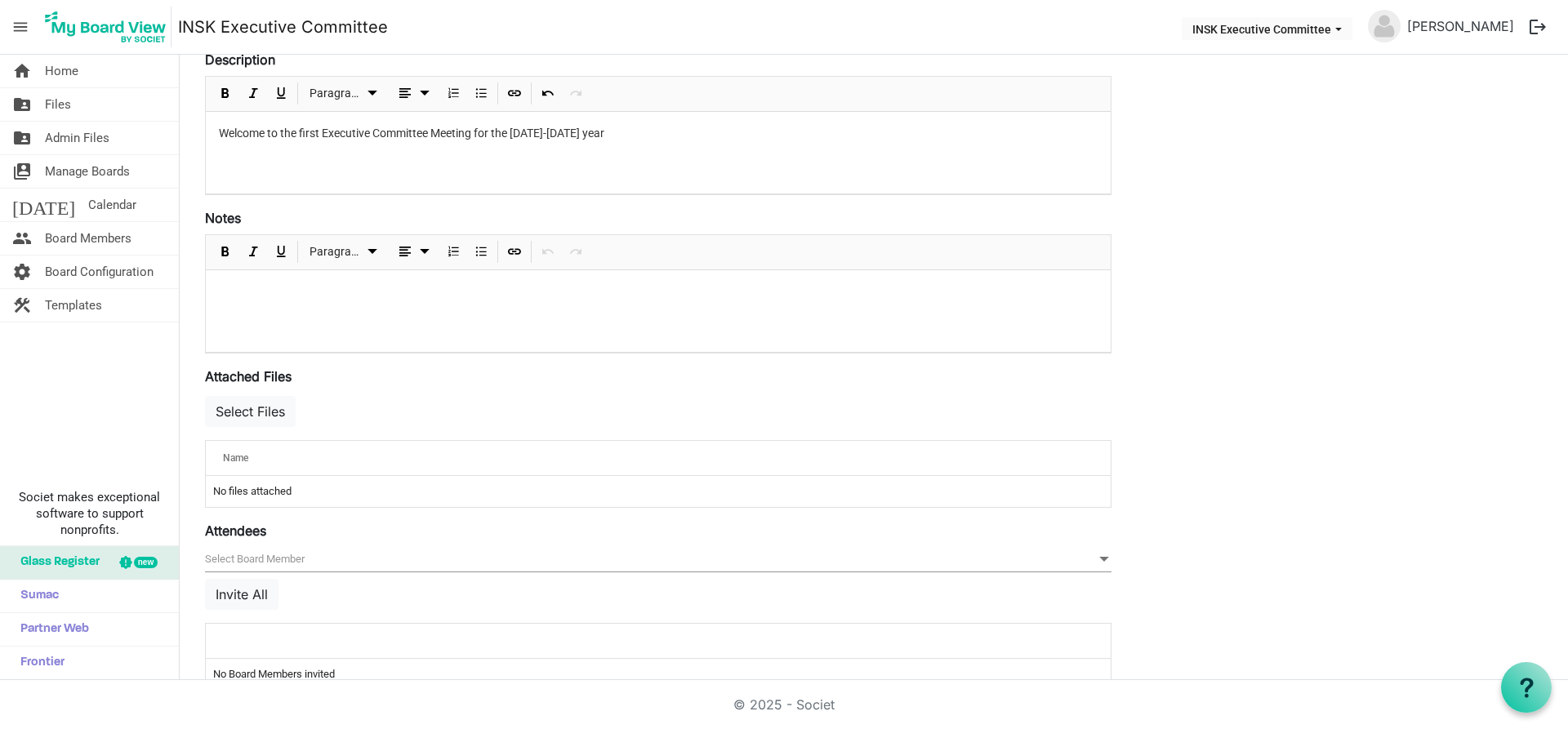
scroll to position [363, 0]
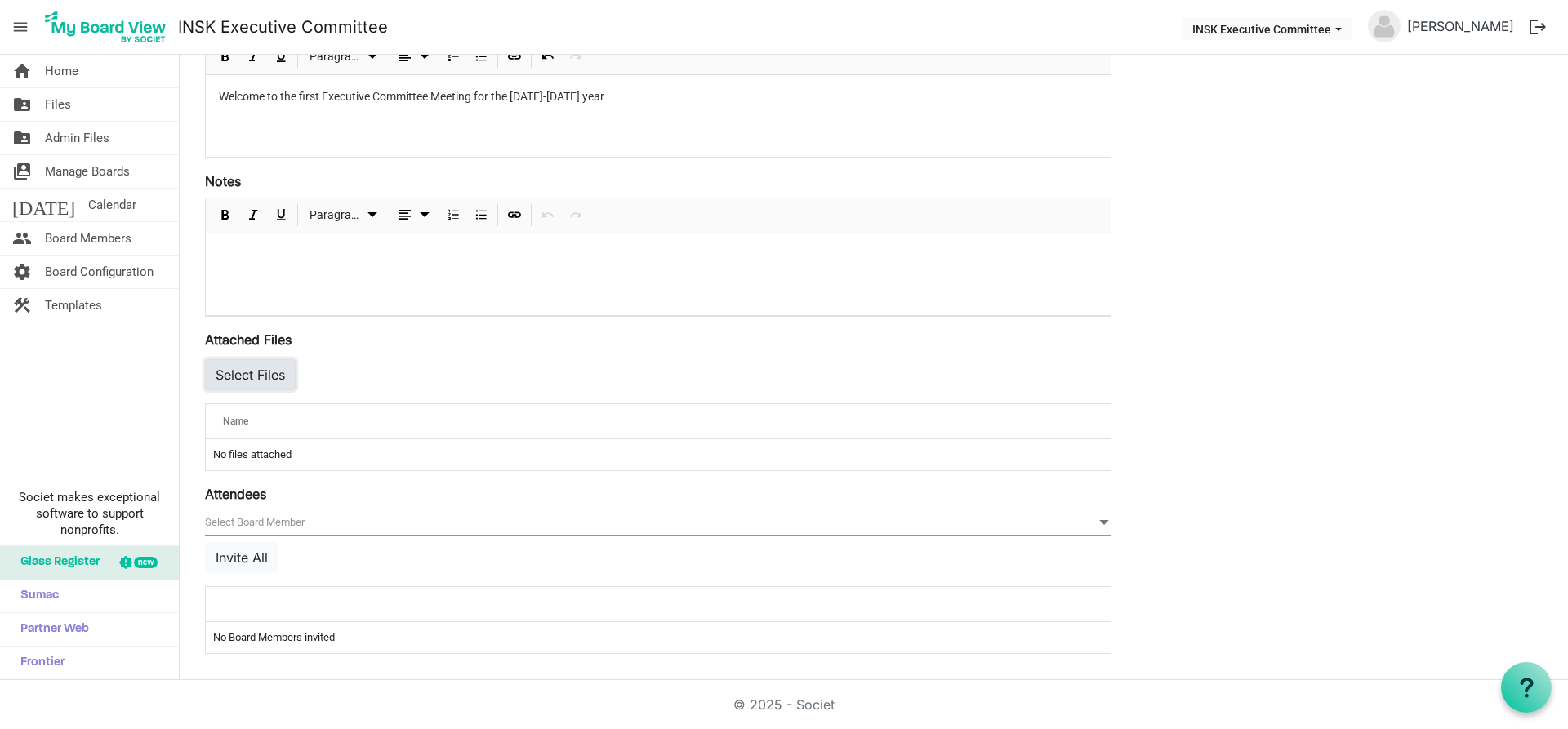
click at [274, 375] on button "Select Files" at bounding box center [250, 375] width 90 height 31
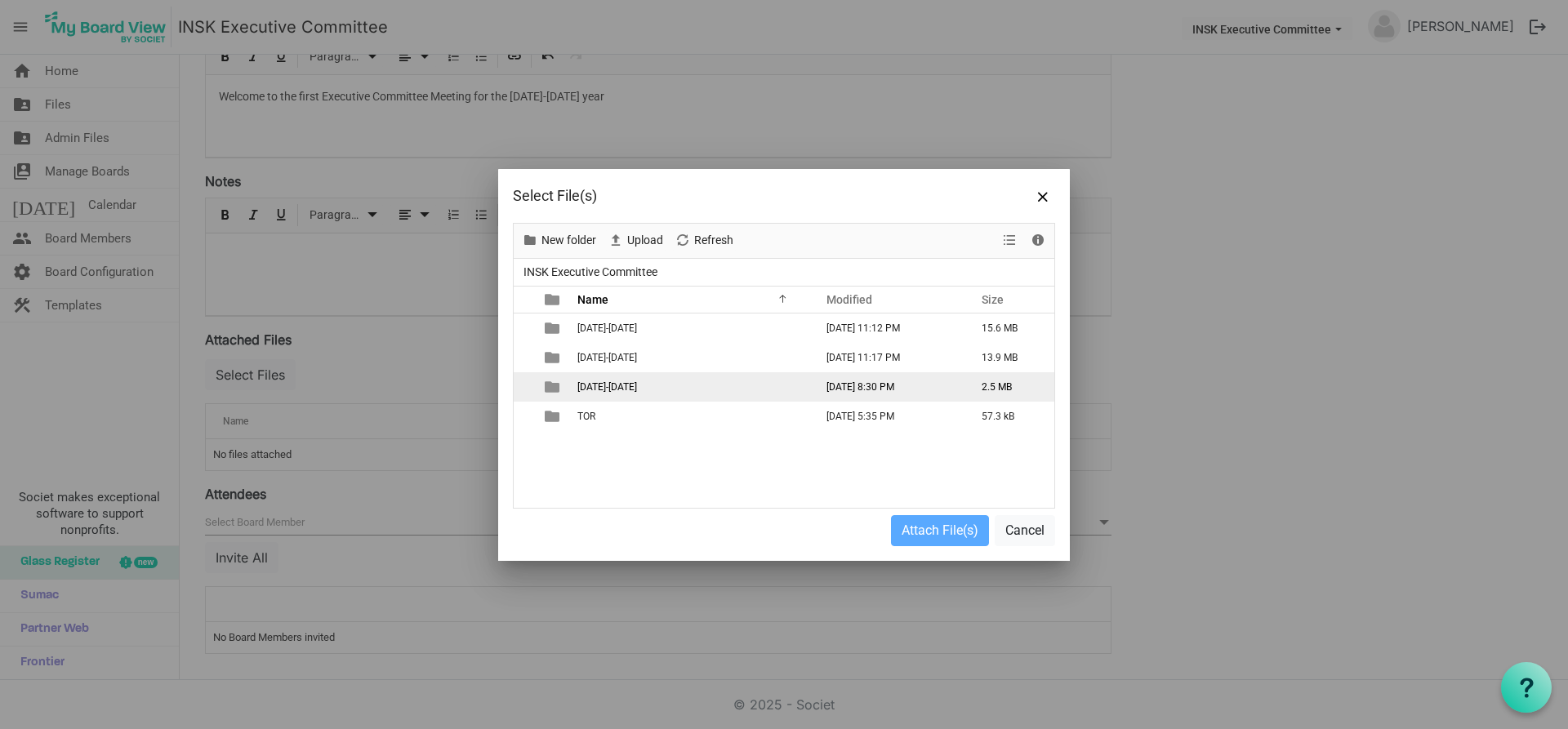
click at [582, 387] on span "2025-2026" at bounding box center [607, 387] width 59 height 12
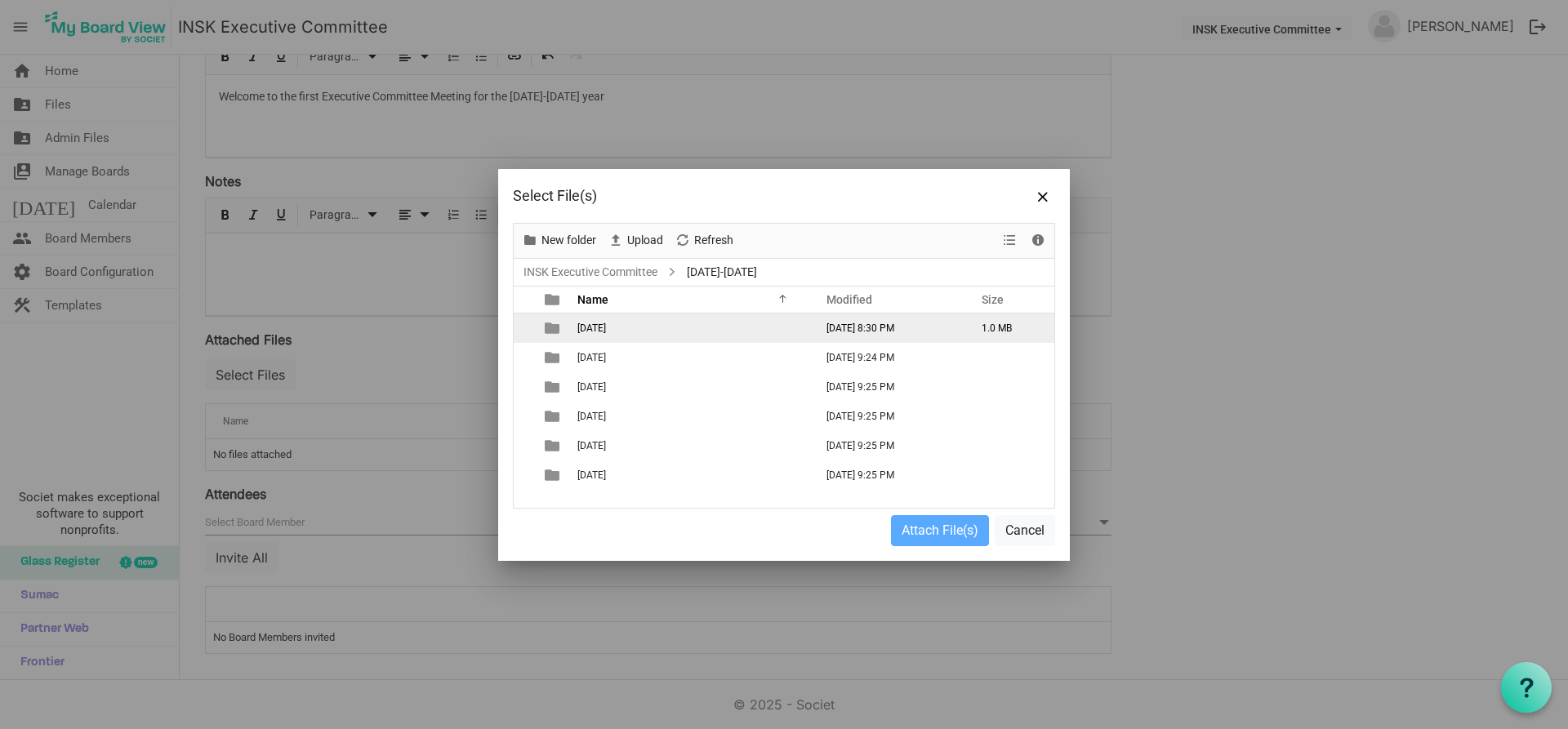
click at [587, 328] on span "2025-08-22" at bounding box center [591, 328] width 28 height 12
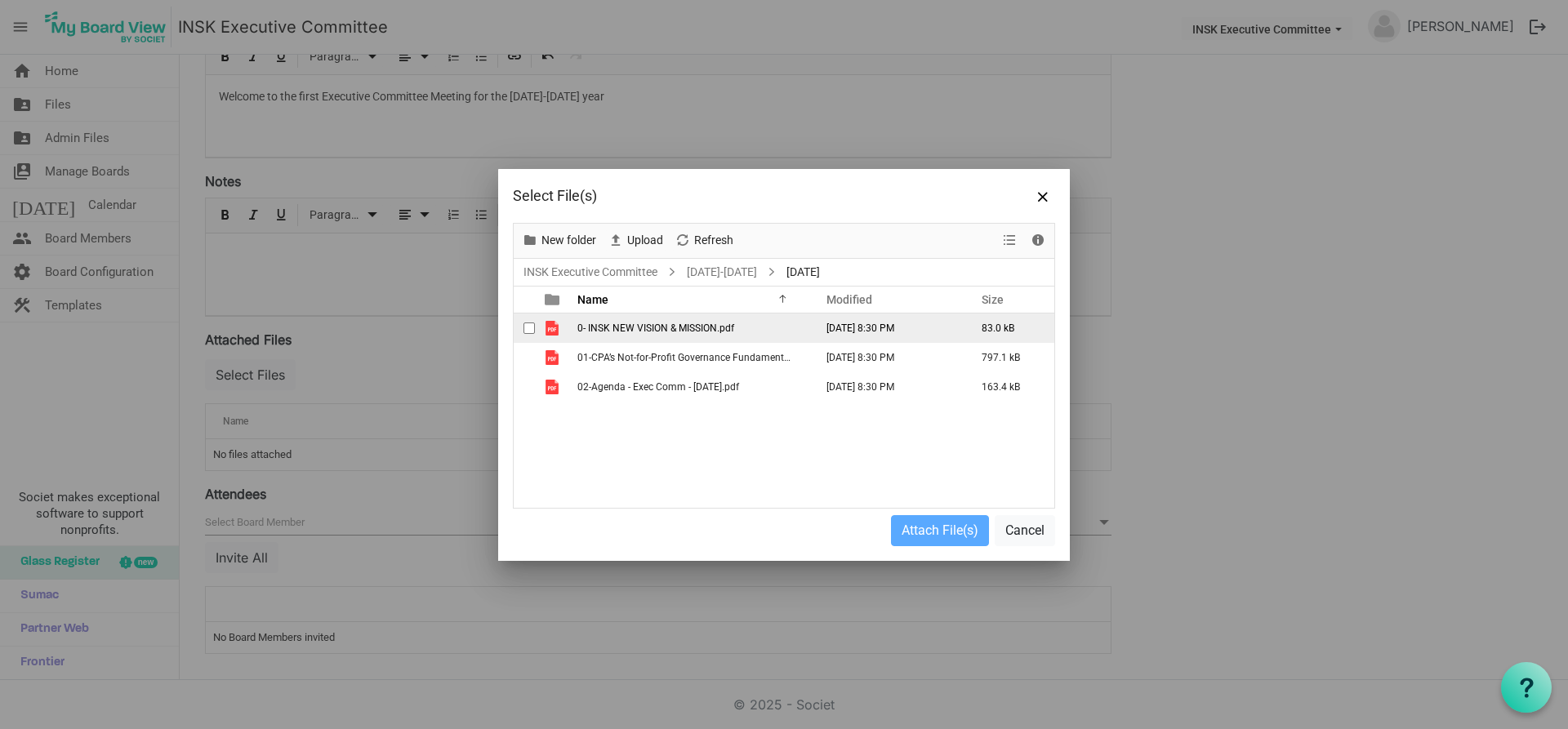
click at [531, 328] on span "checkbox" at bounding box center [529, 328] width 12 height 12
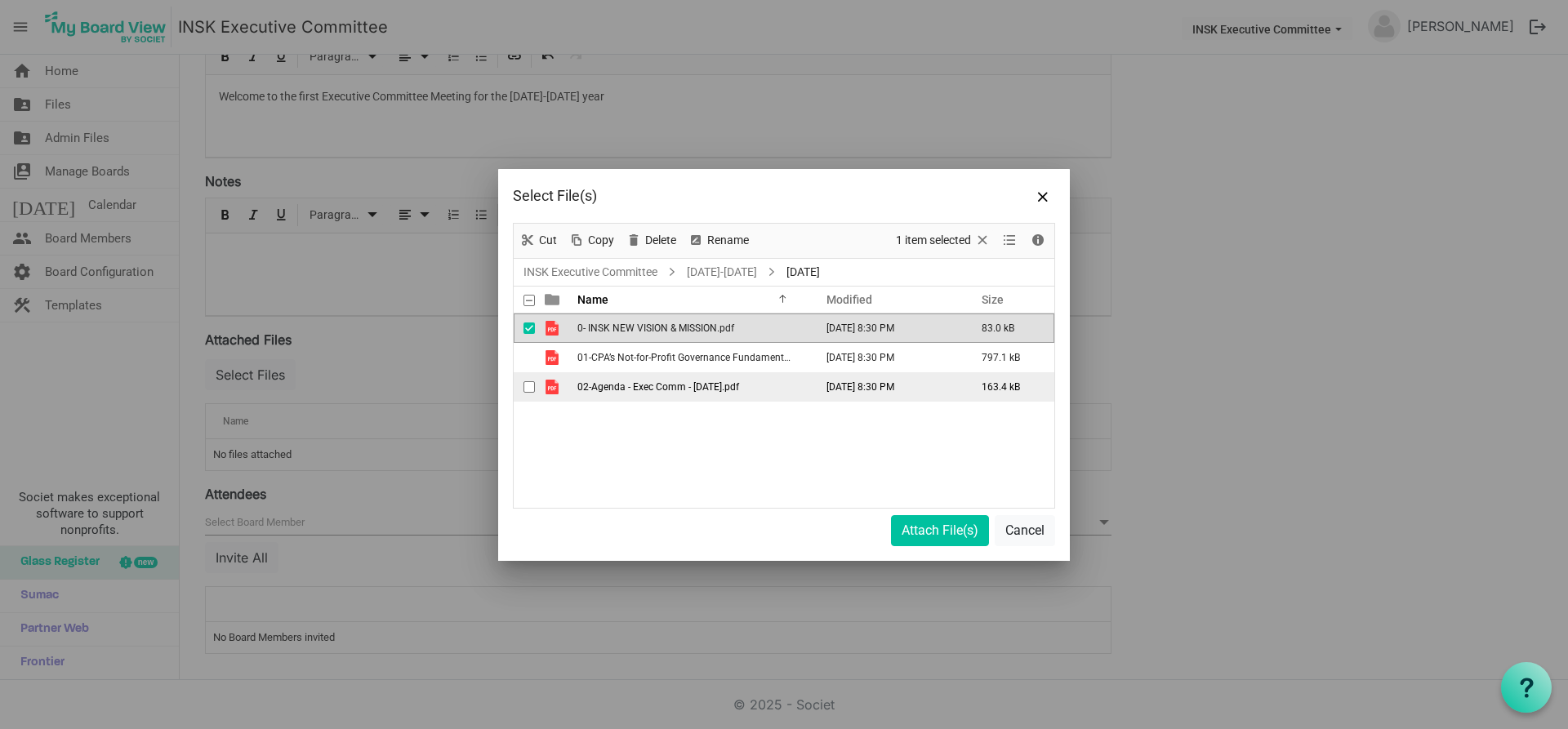
drag, startPoint x: 531, startPoint y: 359, endPoint x: 532, endPoint y: 385, distance: 26.0
click at [531, 360] on span "checkbox" at bounding box center [529, 358] width 12 height 12
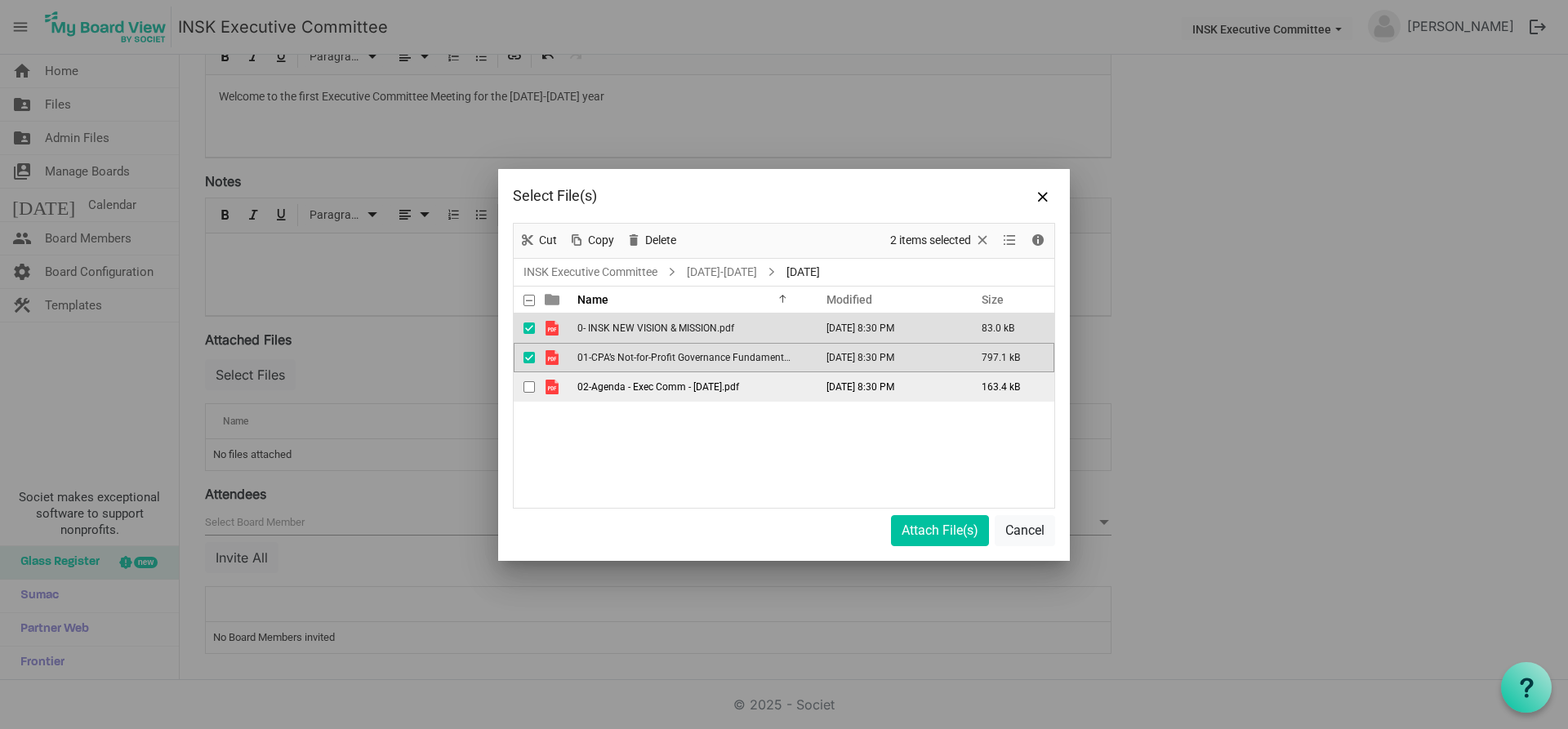
drag, startPoint x: 528, startPoint y: 386, endPoint x: 694, endPoint y: 464, distance: 183.4
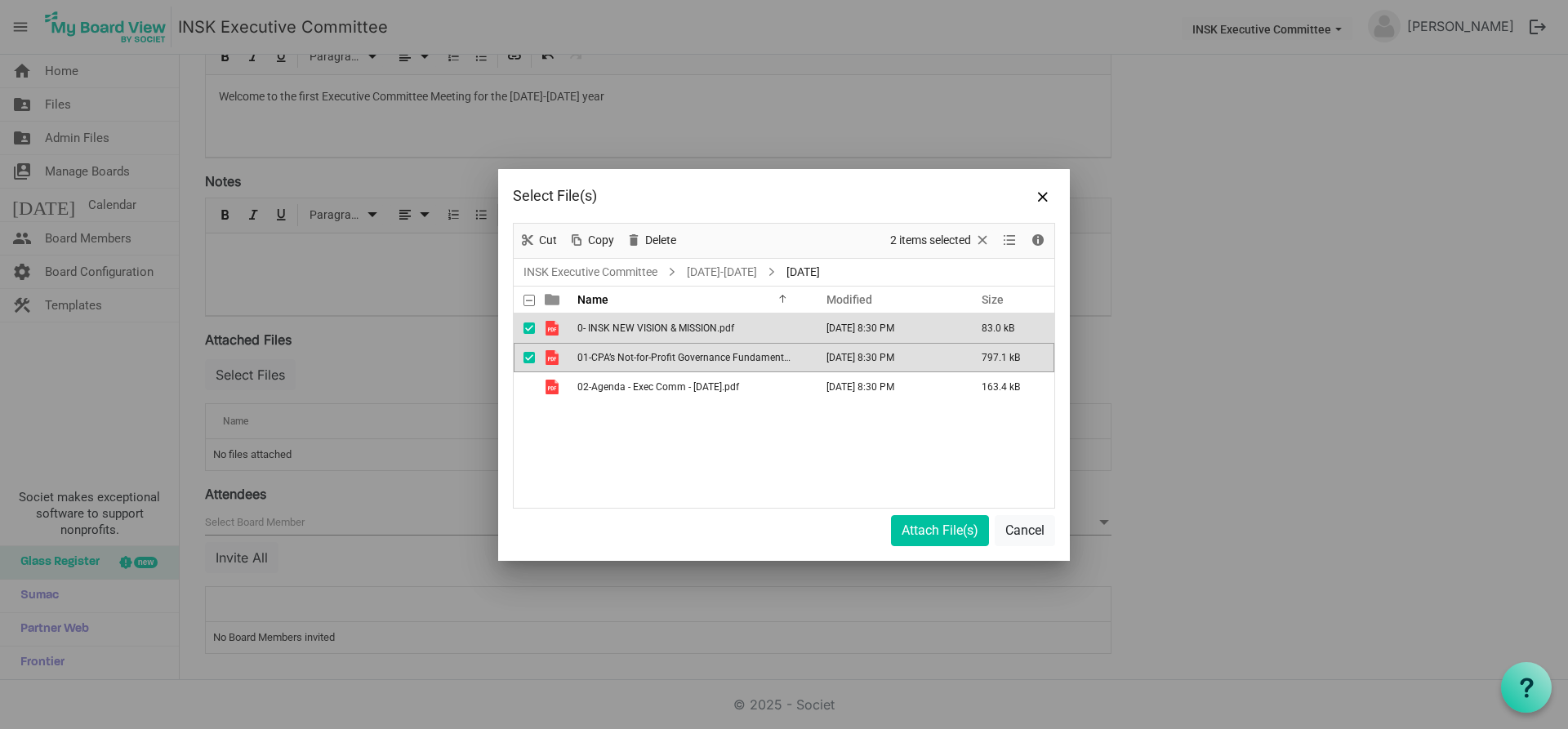
click at [529, 387] on span "checkbox" at bounding box center [529, 387] width 12 height 12
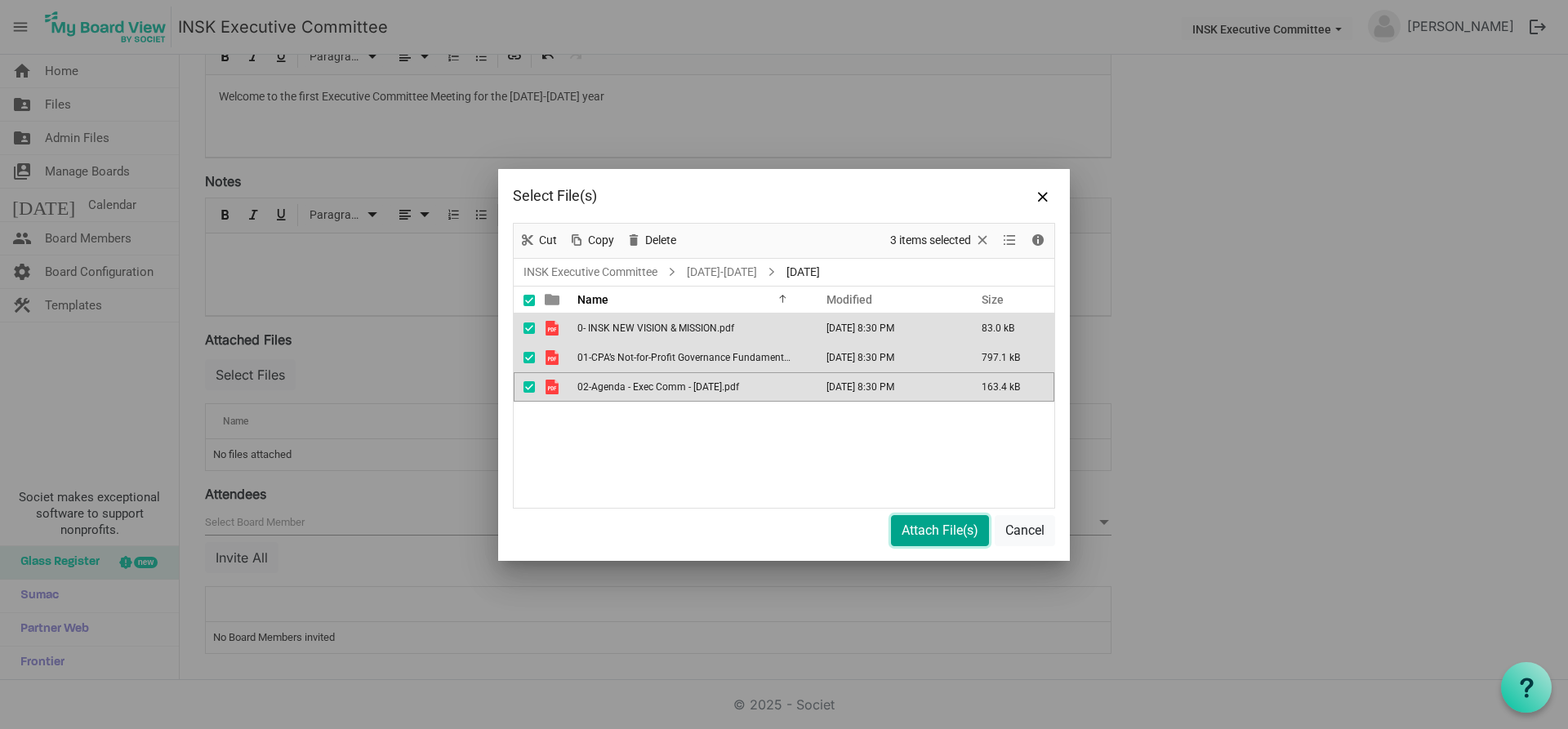
click at [949, 533] on button "Attach File(s)" at bounding box center [939, 531] width 98 height 31
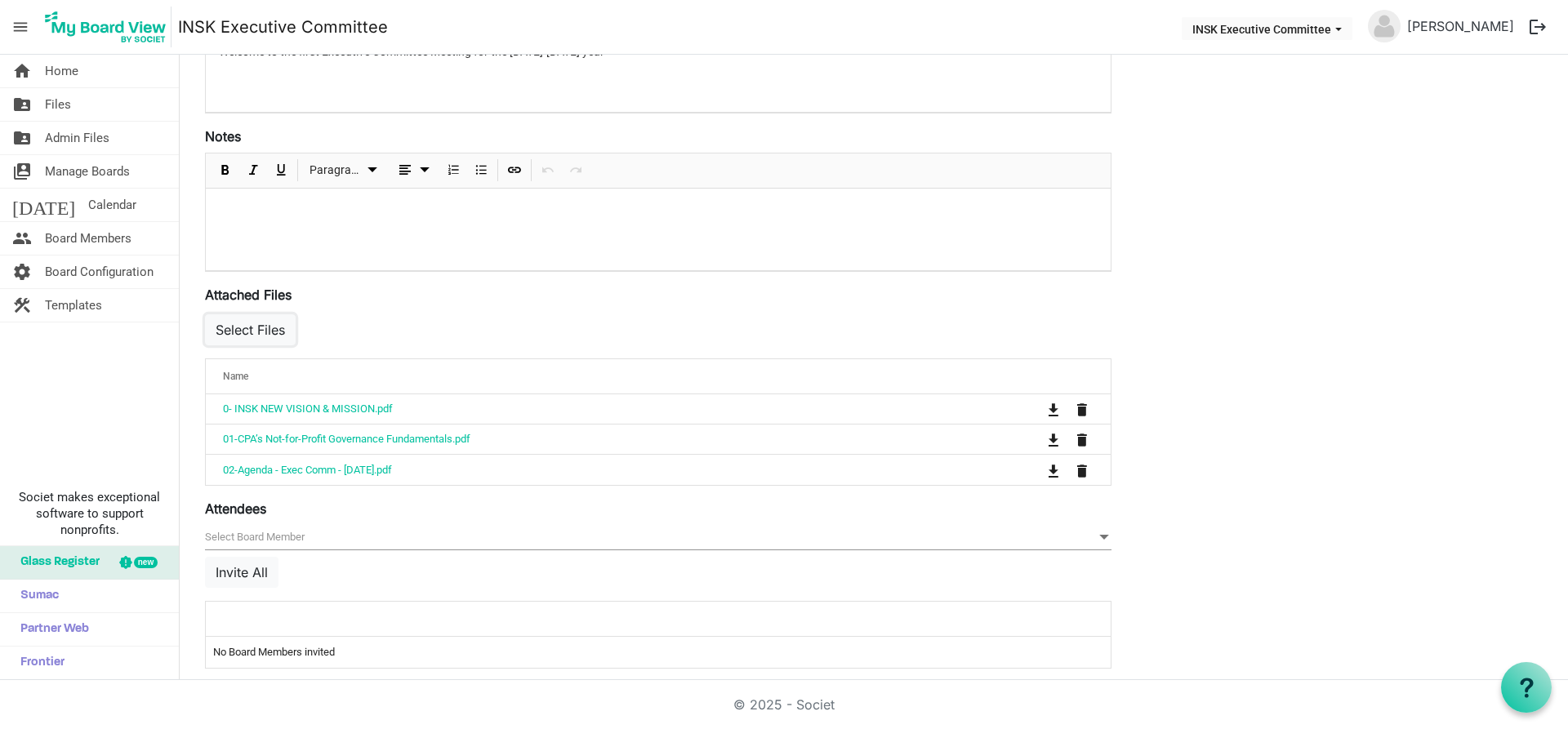
scroll to position [422, 0]
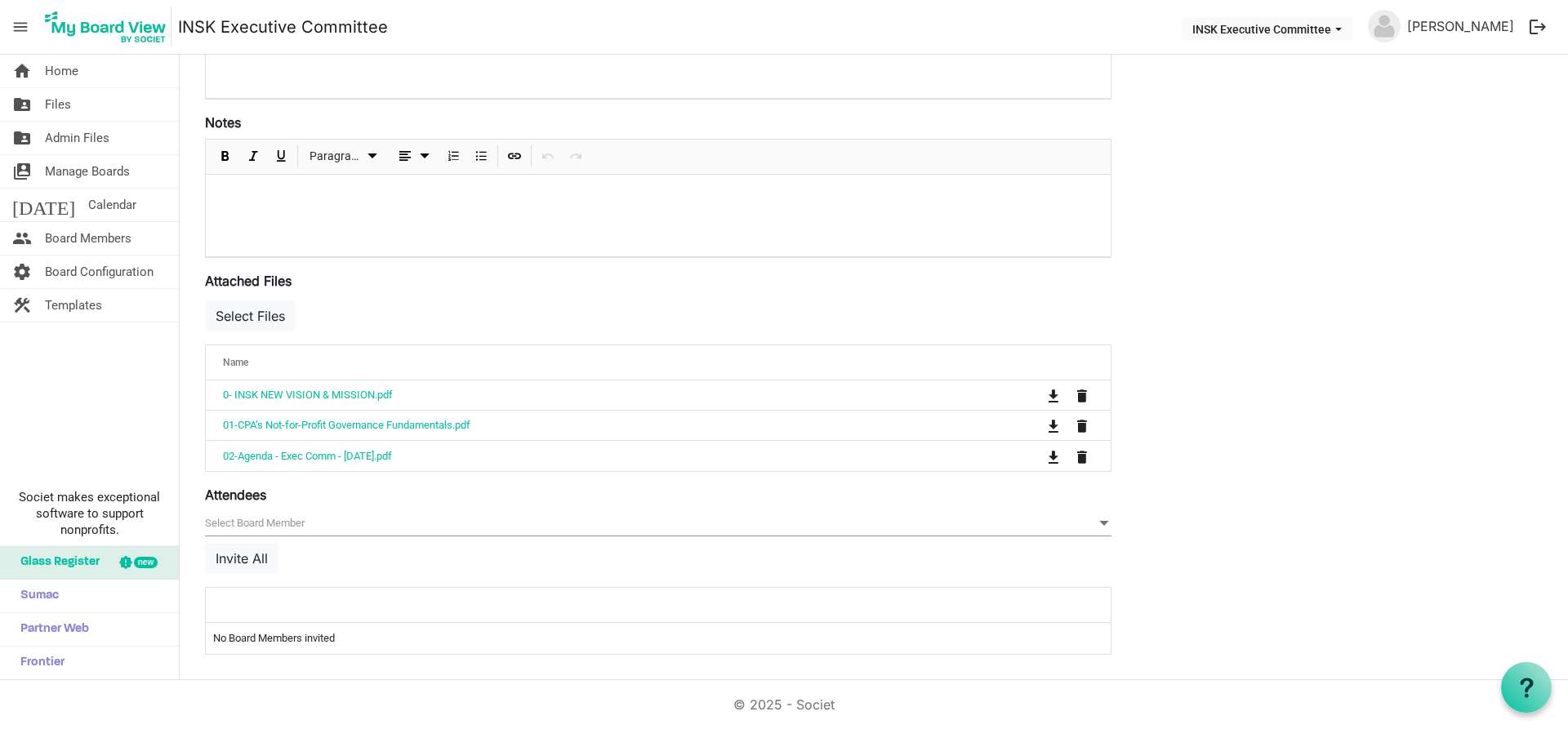
click at [556, 593] on div at bounding box center [607, 605] width 780 height 24
click at [537, 600] on div at bounding box center [607, 605] width 780 height 24
click at [235, 551] on button "Invite All" at bounding box center [242, 558] width 74 height 31
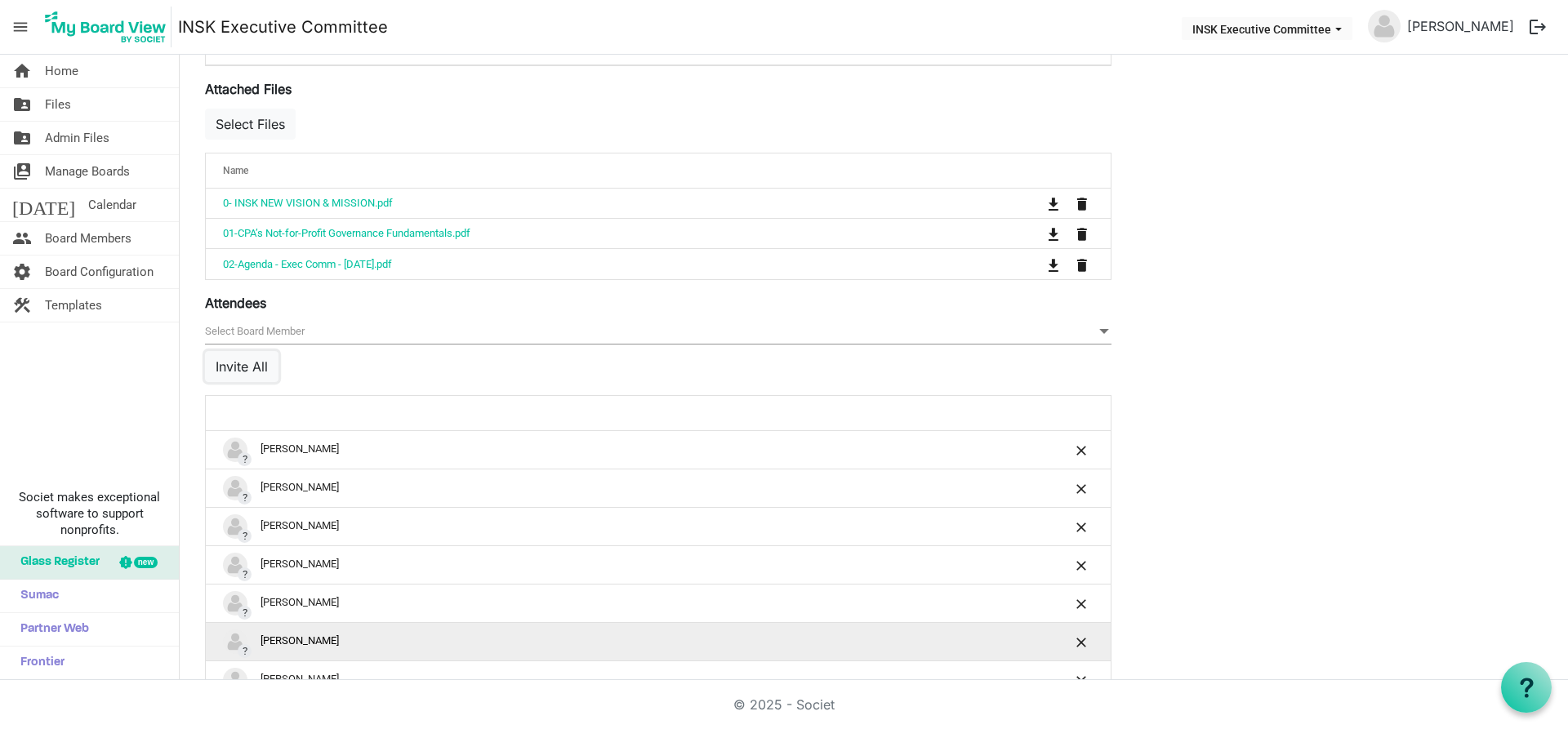
scroll to position [667, 0]
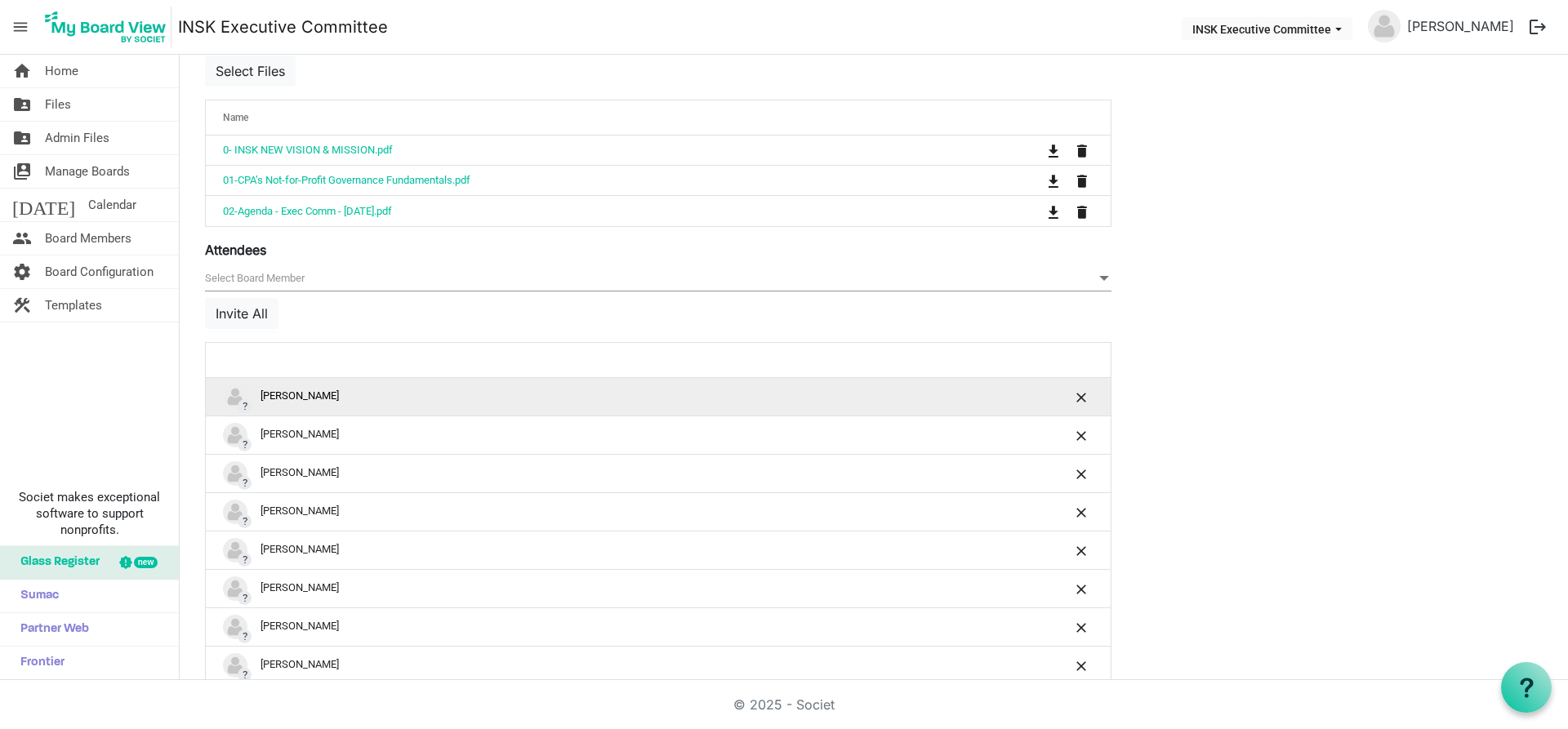
click at [538, 398] on div "? Andrew Bennett" at bounding box center [607, 397] width 768 height 25
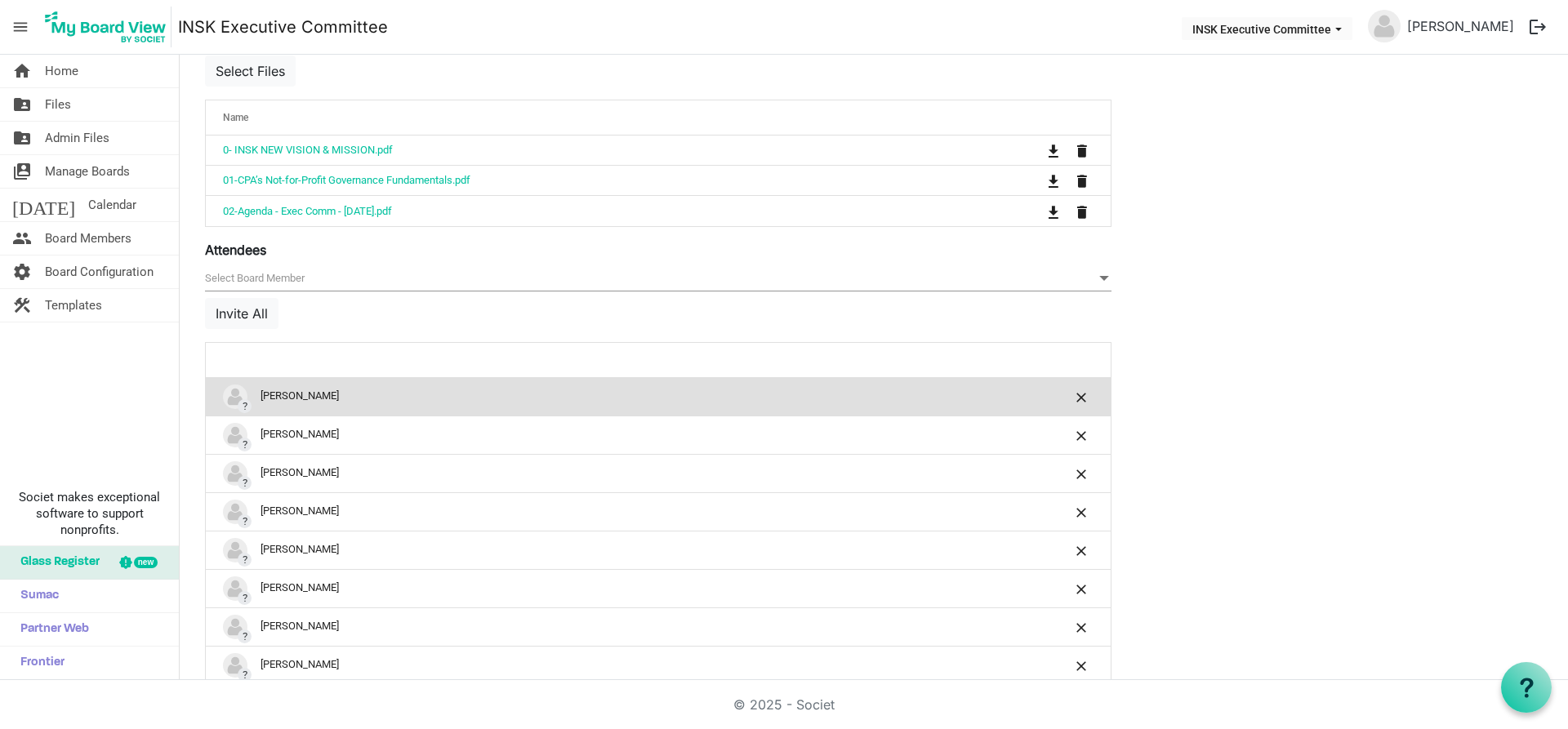
click at [231, 400] on img "?Andrew Bennett is template cell column header" at bounding box center [235, 397] width 25 height 25
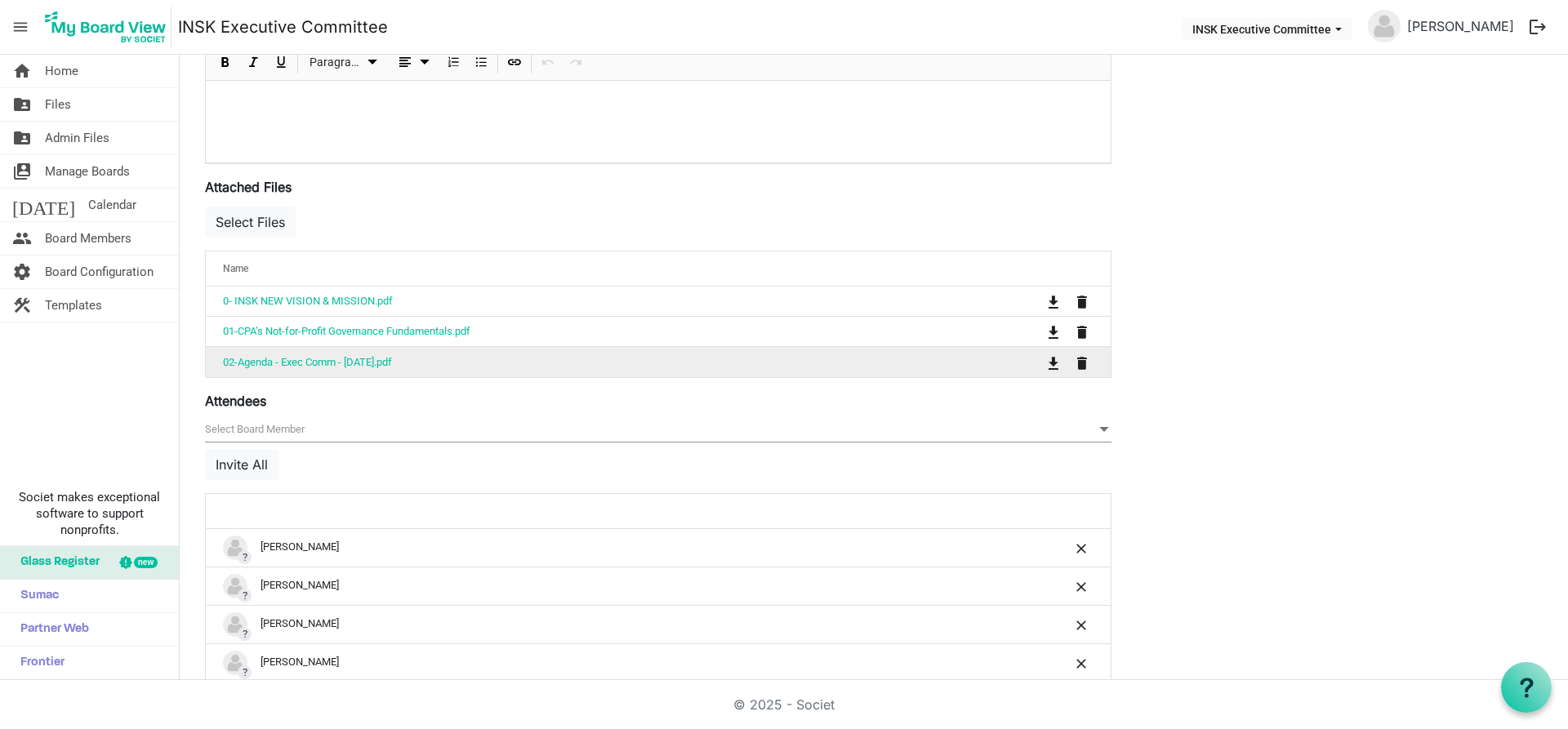
scroll to position [610, 0]
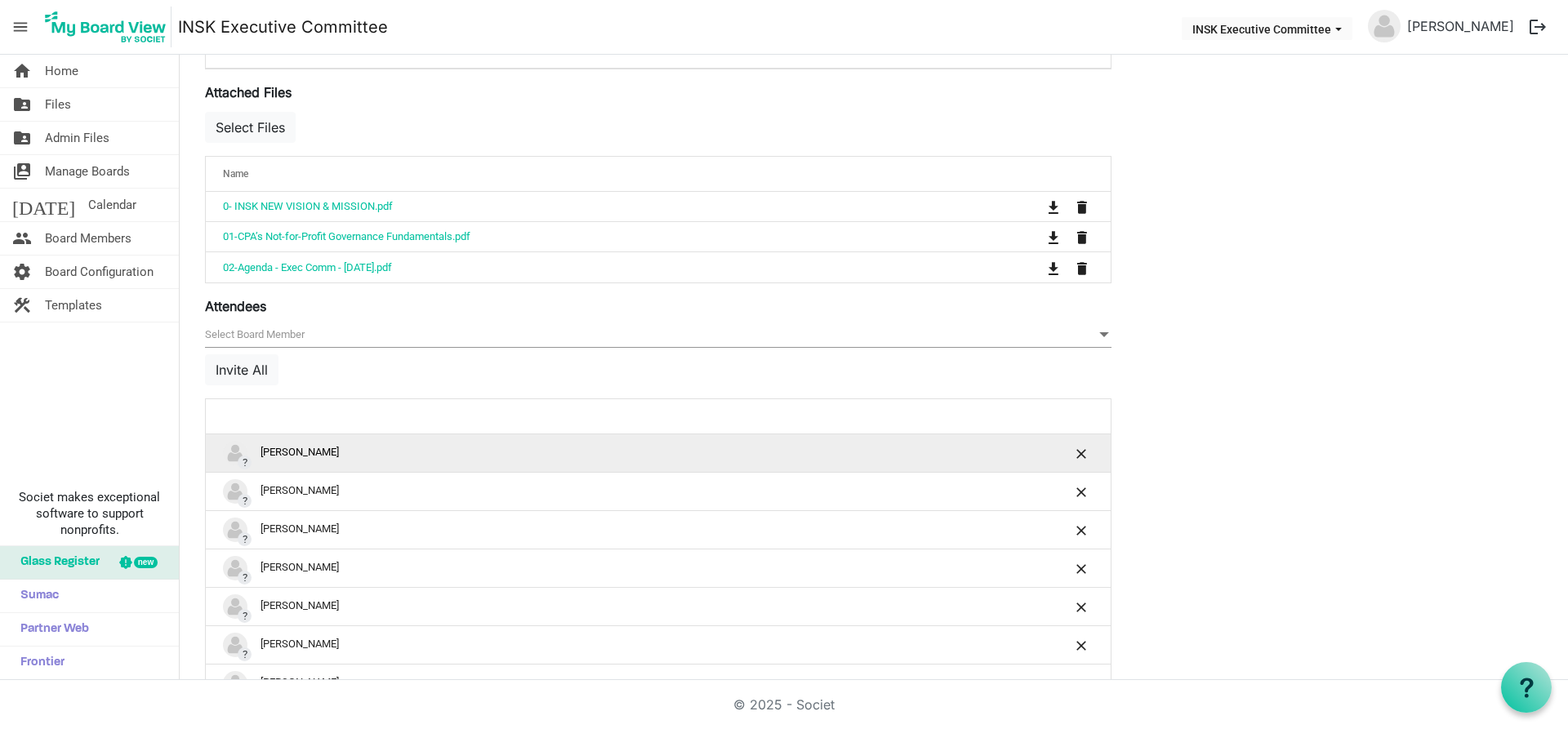
click at [300, 454] on div "? Andrew Bennett" at bounding box center [607, 453] width 768 height 25
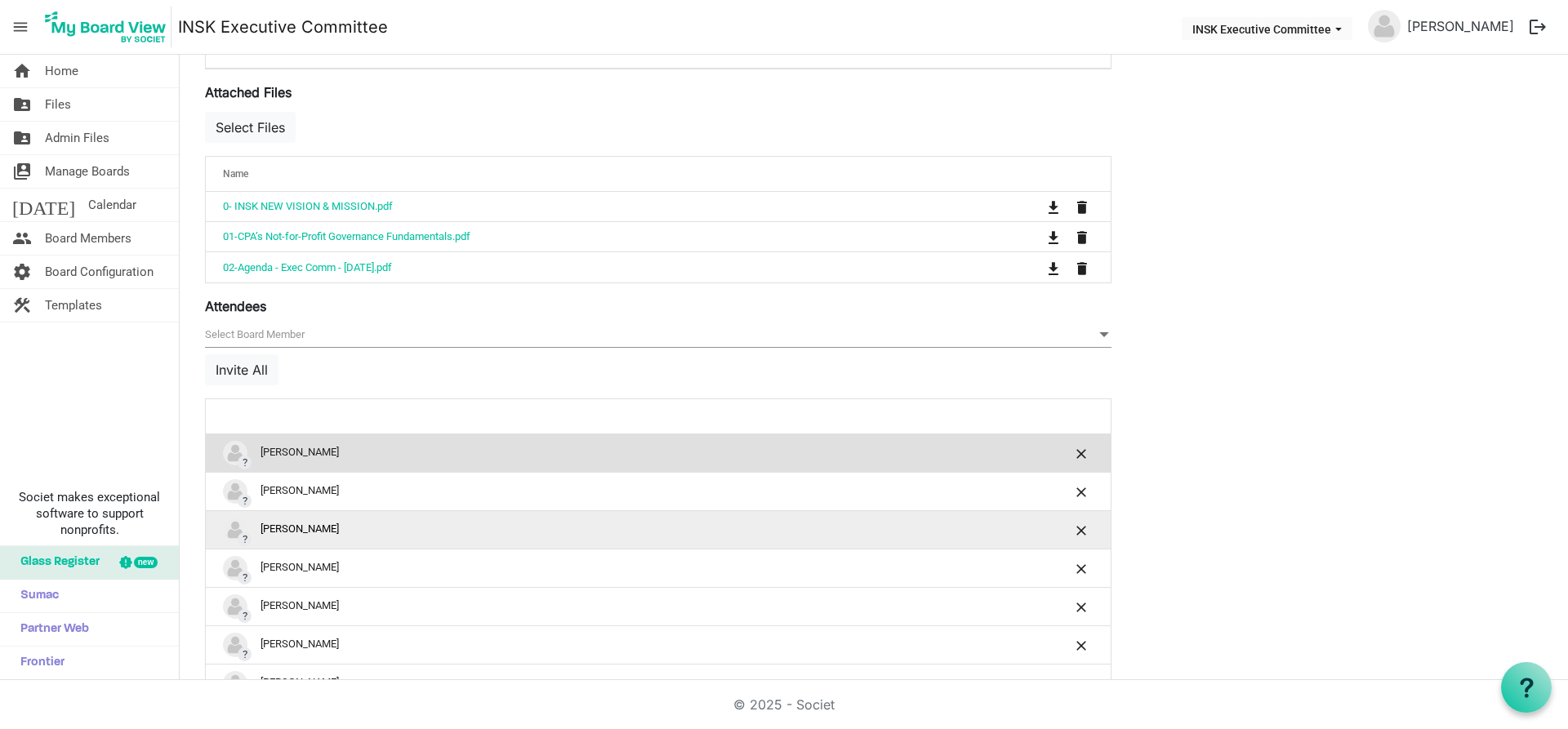
click at [287, 533] on div "? Bluesette Campbell" at bounding box center [607, 529] width 768 height 25
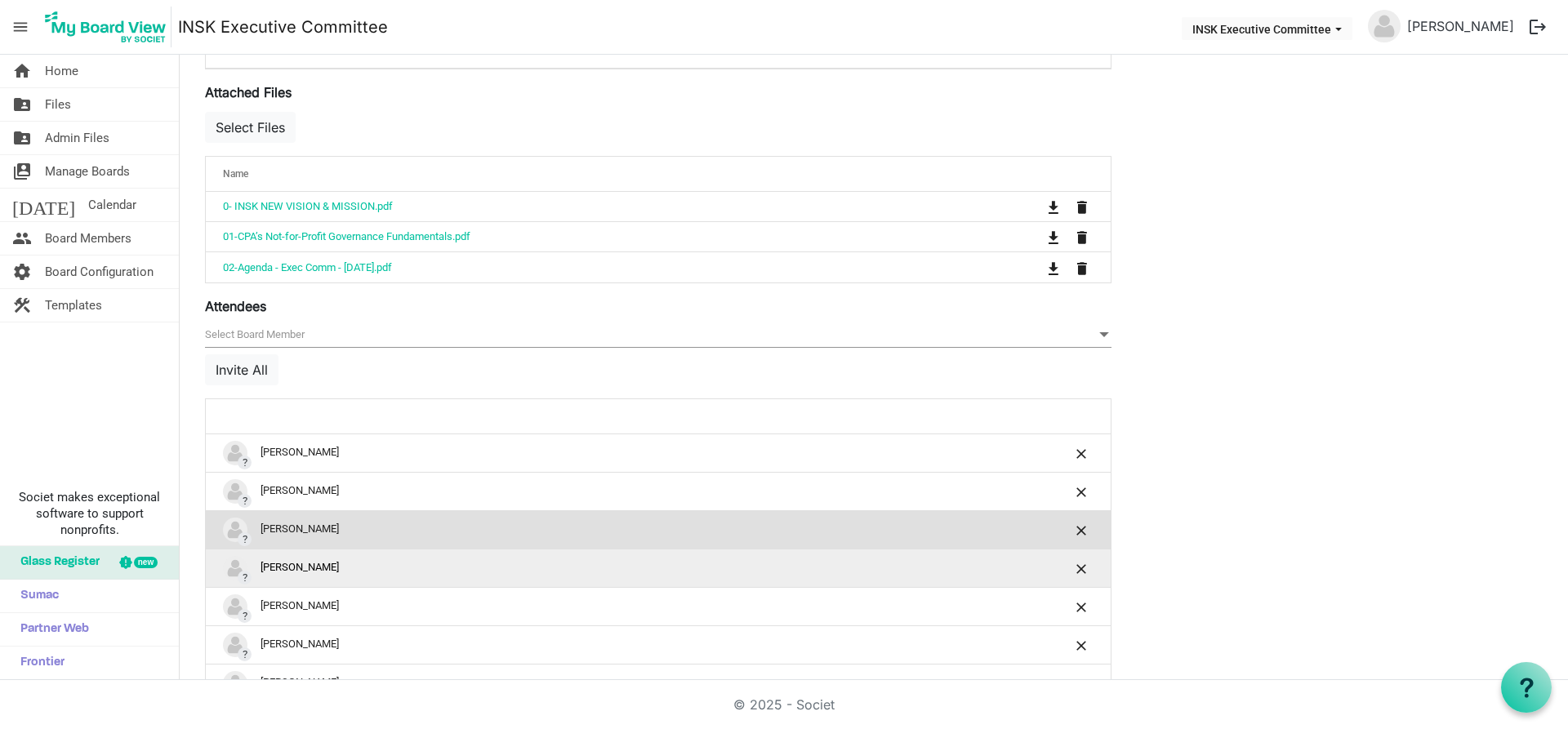
click at [298, 574] on div "? Bonnie Cherewyk" at bounding box center [607, 568] width 768 height 25
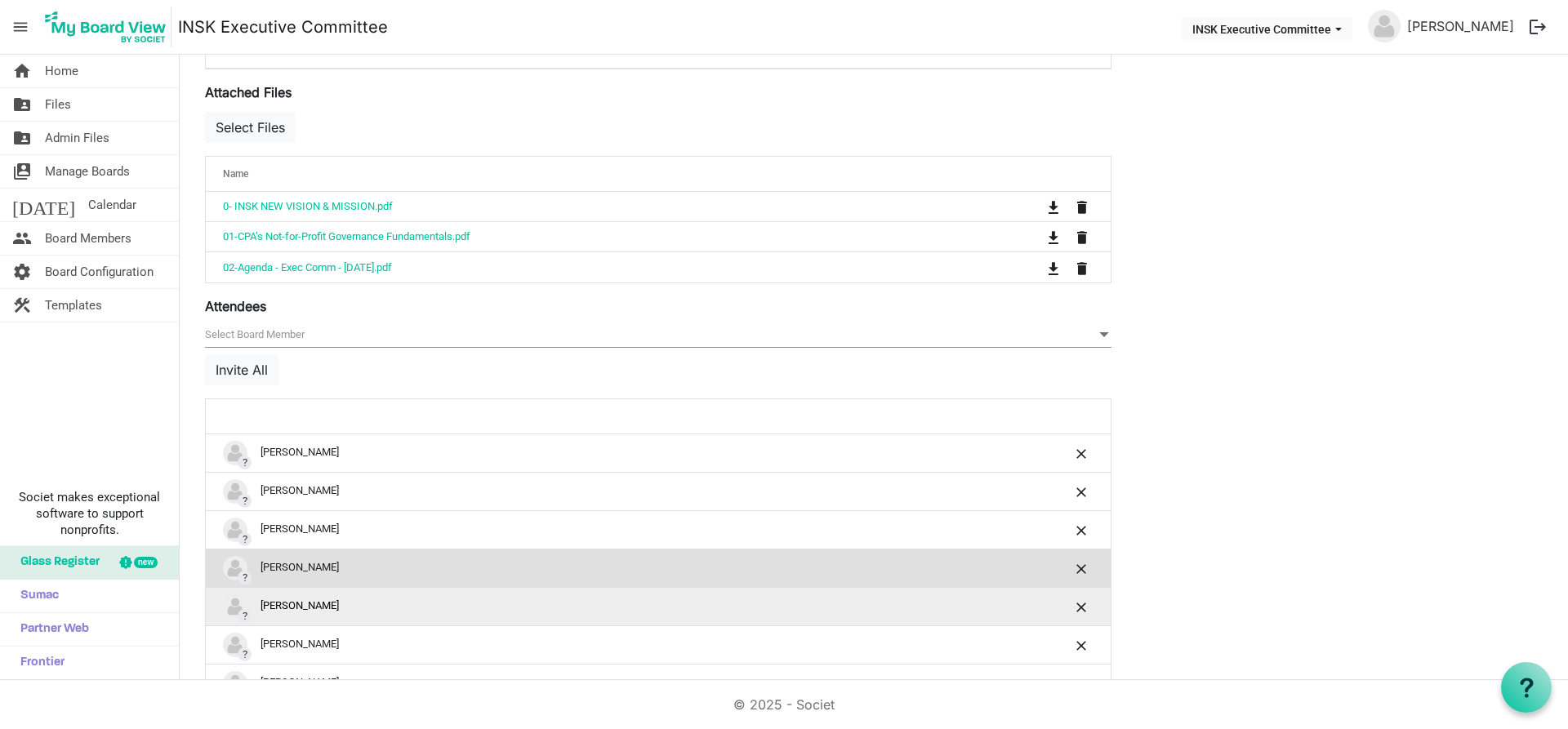
click at [300, 612] on div "? Christina Martens-Funk" at bounding box center [607, 607] width 768 height 25
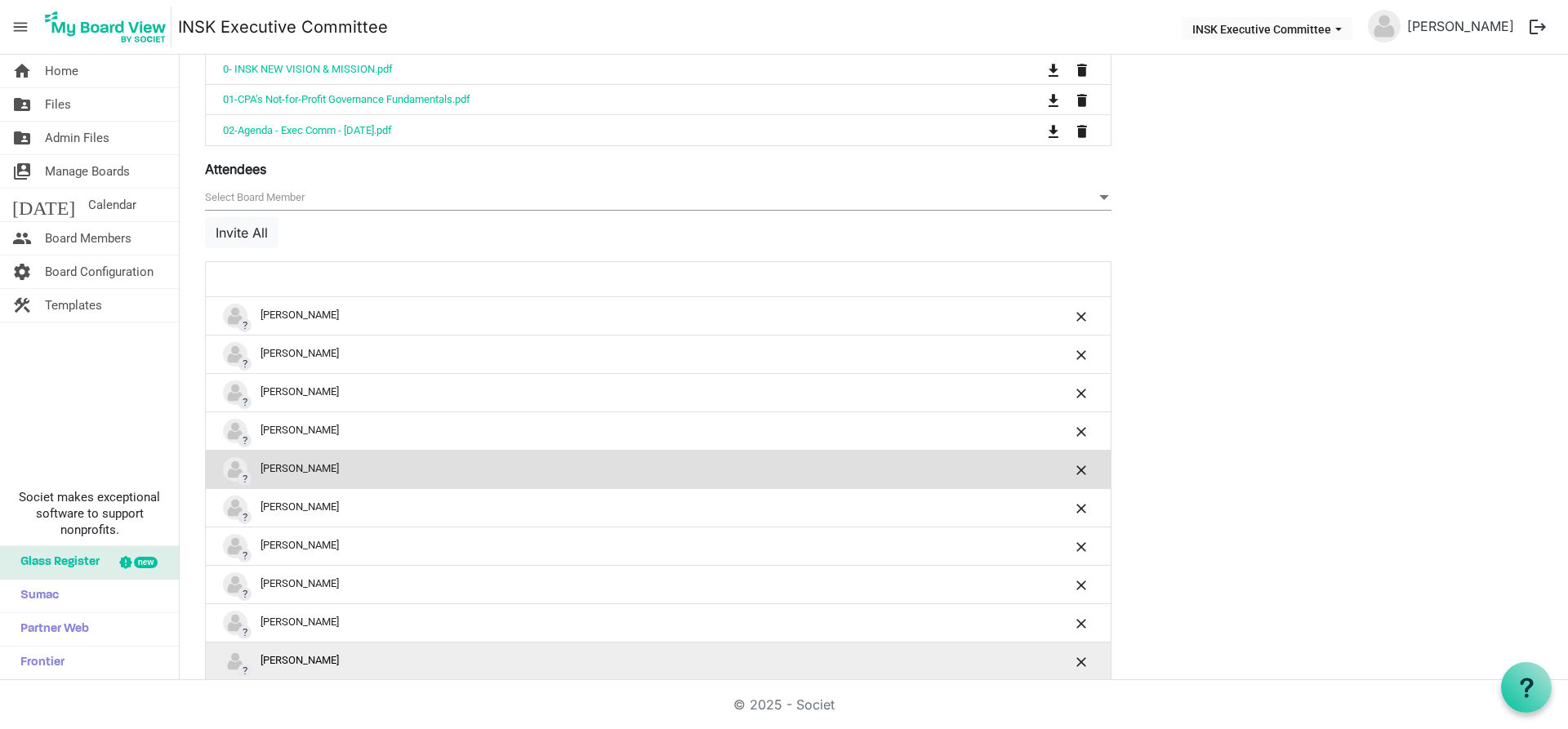
scroll to position [774, 0]
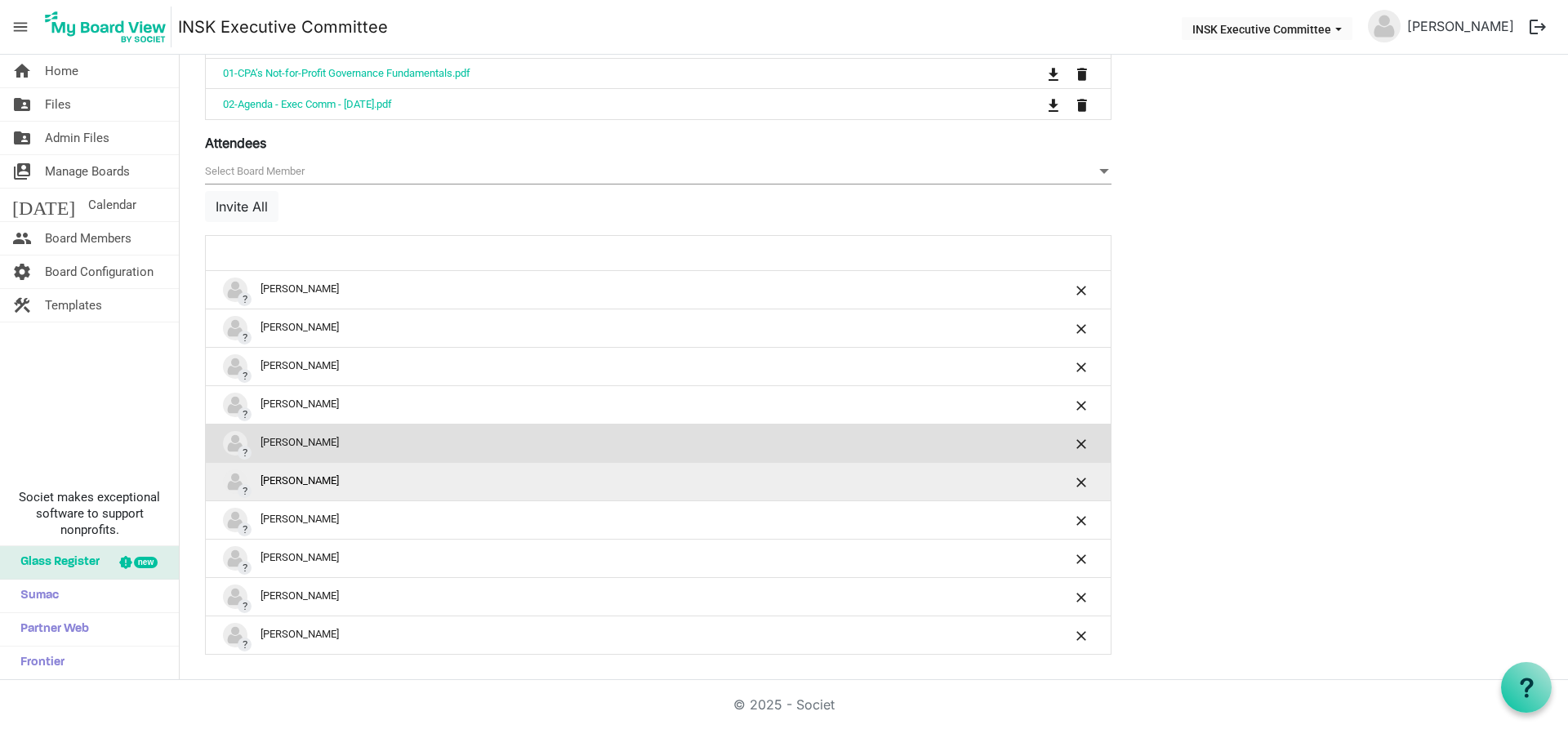
click at [298, 486] on div "? Dana Zemluk" at bounding box center [607, 482] width 768 height 25
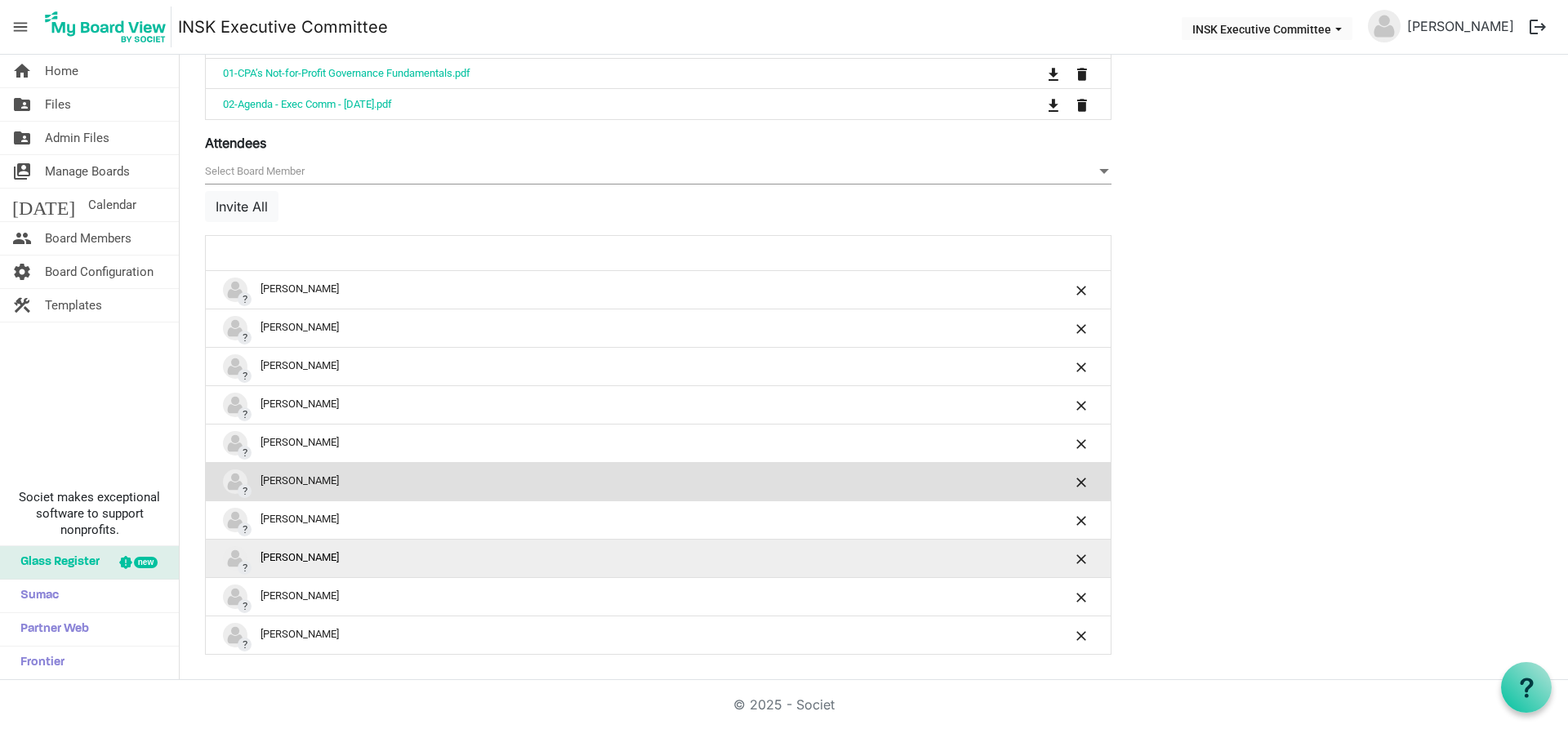
click at [301, 557] on div "? Katherine Andersen-Hallberg" at bounding box center [607, 558] width 768 height 25
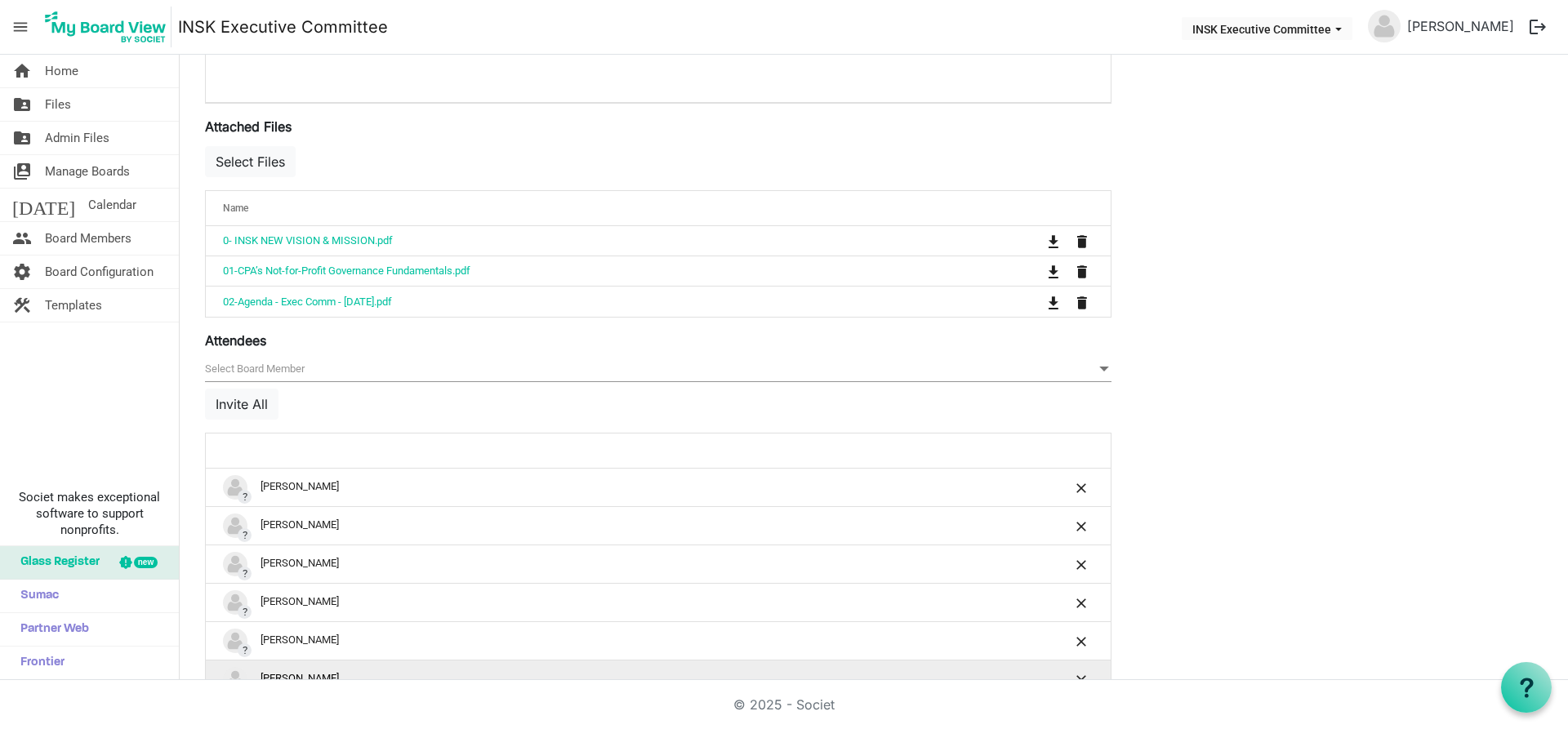
scroll to position [529, 0]
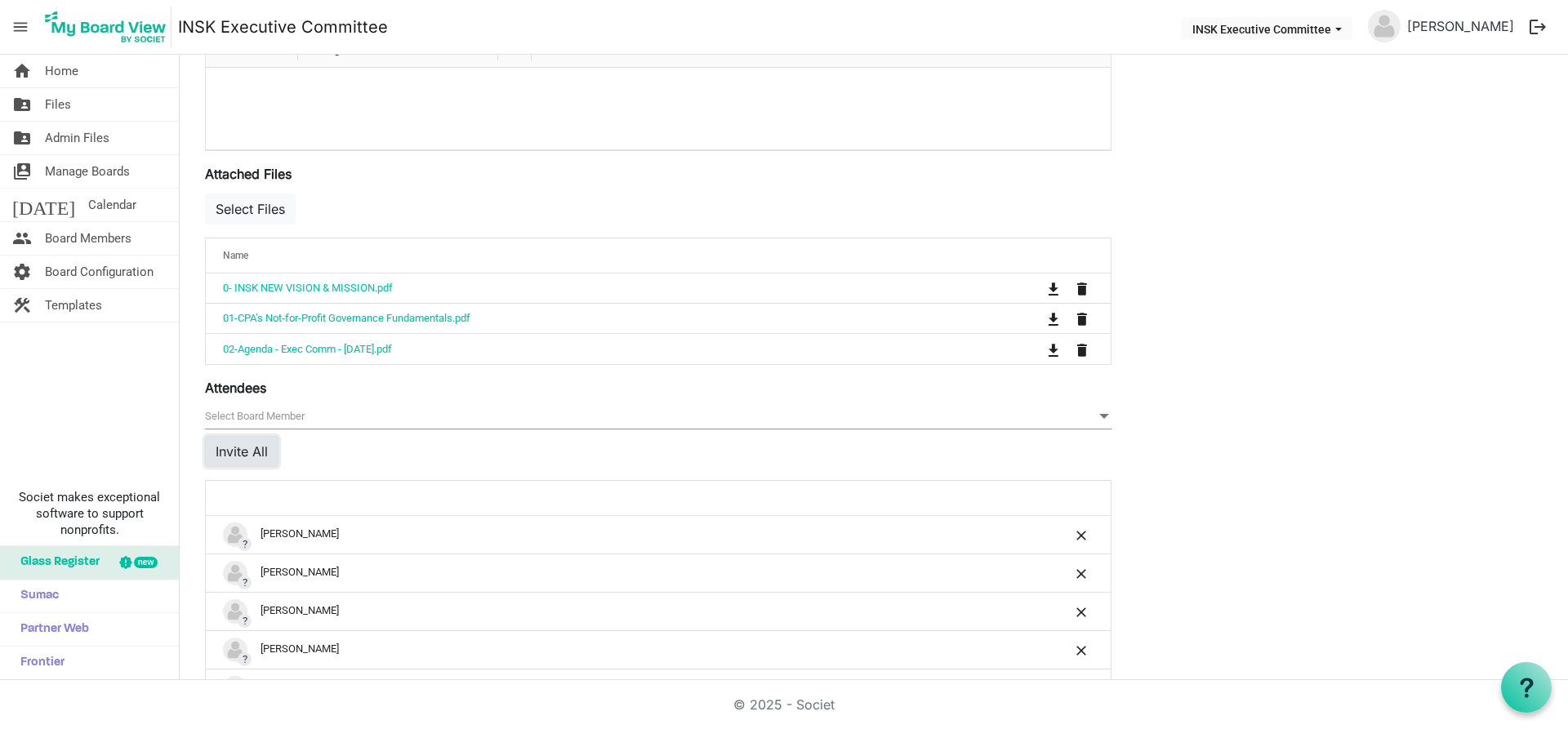
click at [245, 451] on button "Invite All" at bounding box center [242, 452] width 74 height 31
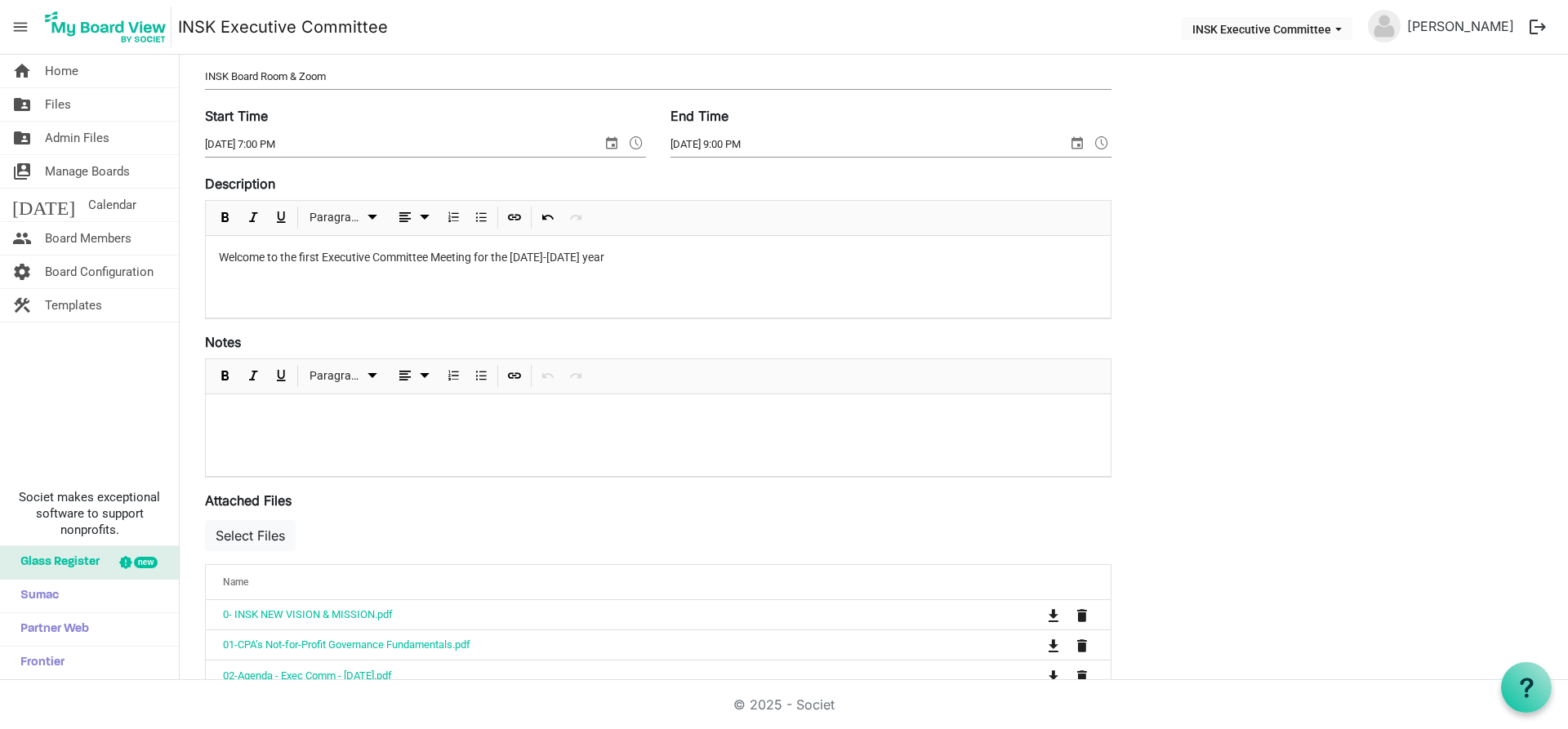
scroll to position [0, 0]
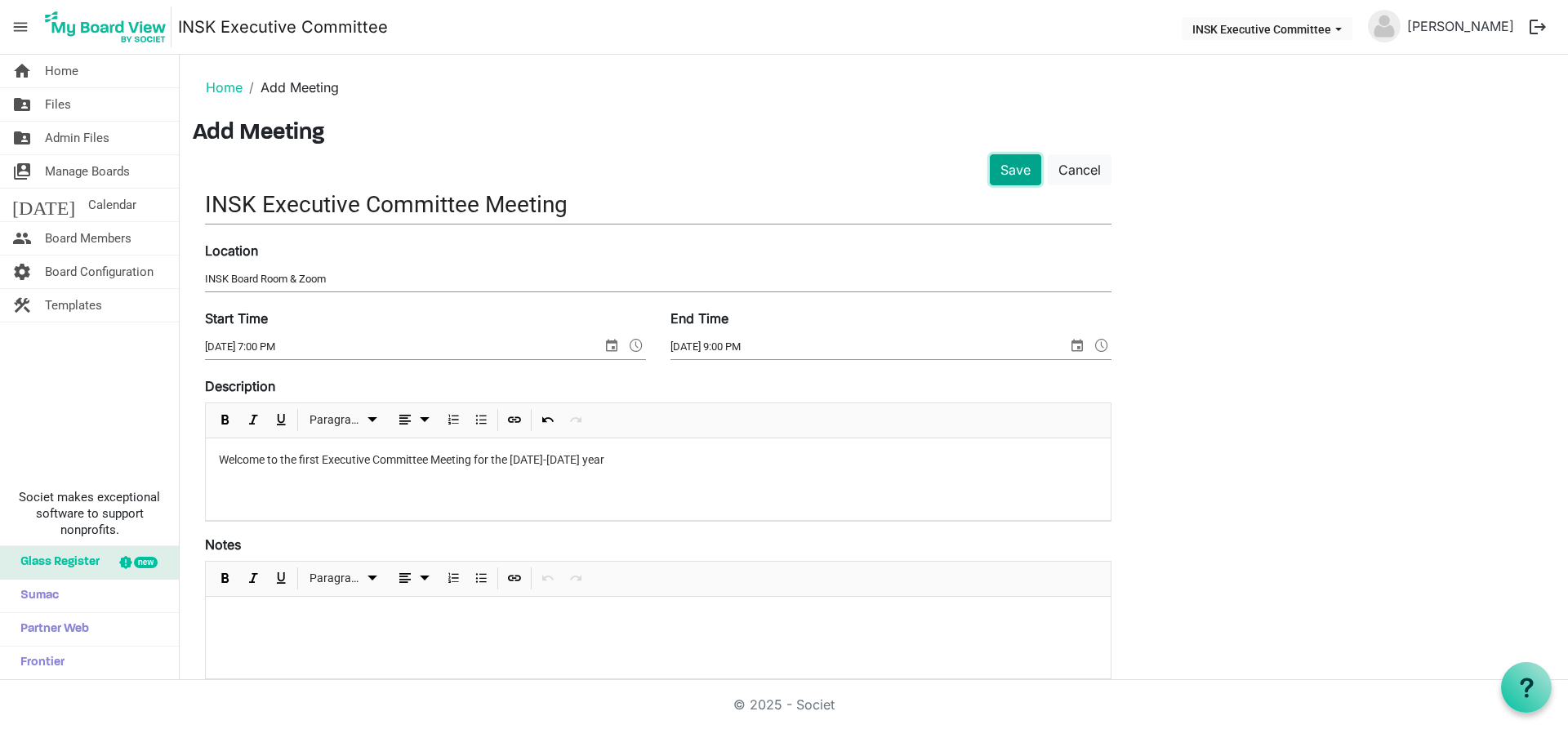
click at [1026, 176] on button "Save" at bounding box center [1016, 170] width 51 height 31
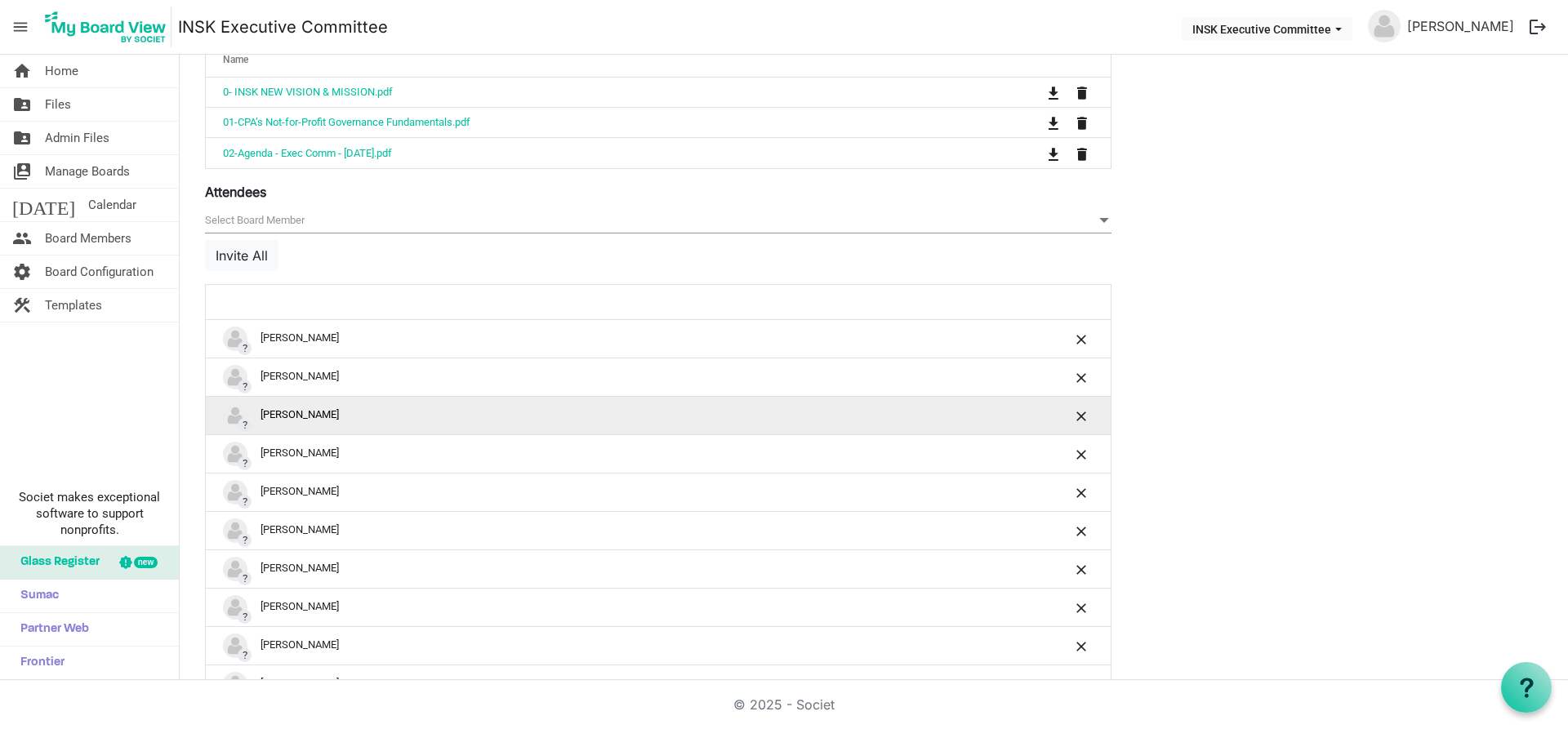
scroll to position [734, 0]
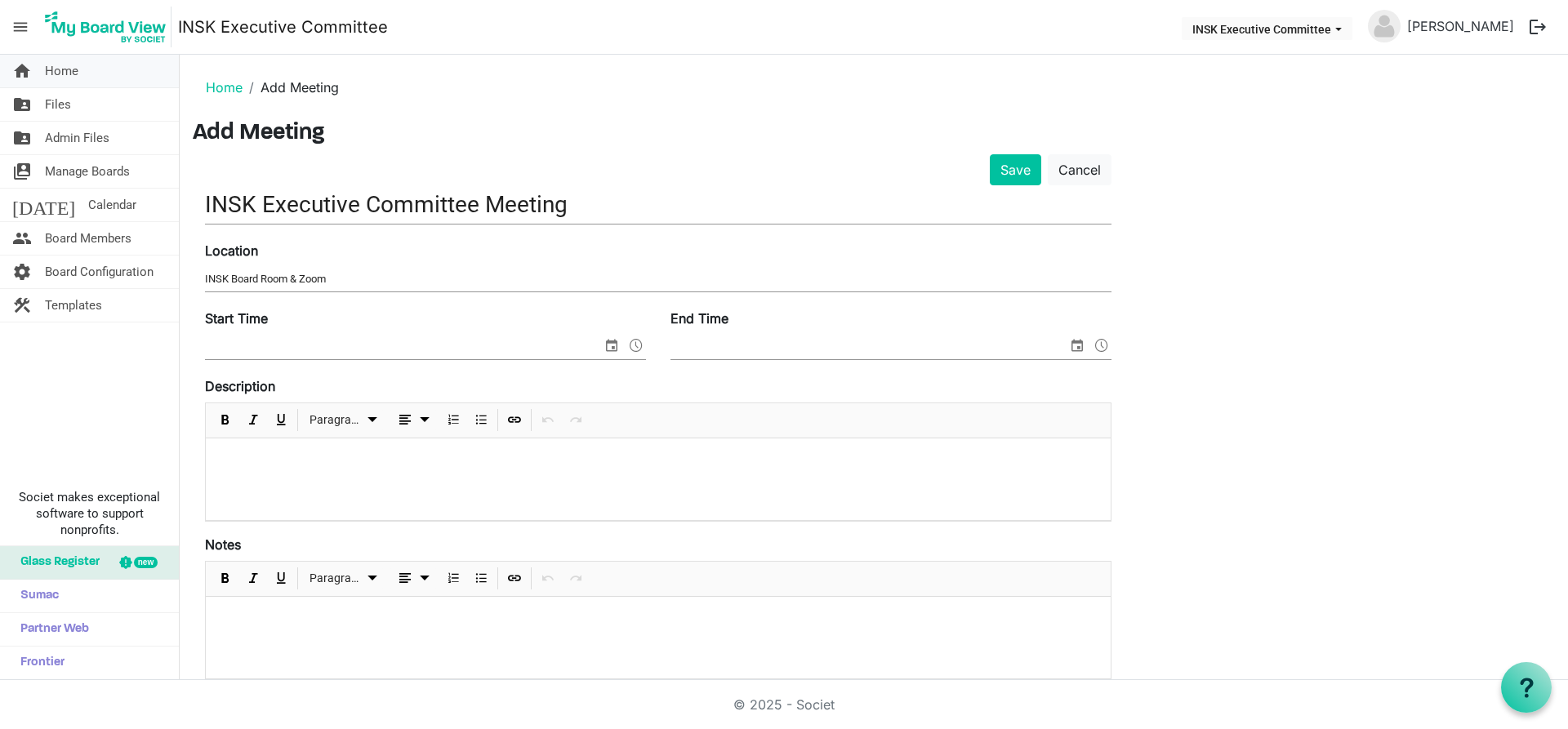
click at [63, 68] on span "Home" at bounding box center [61, 71] width 34 height 33
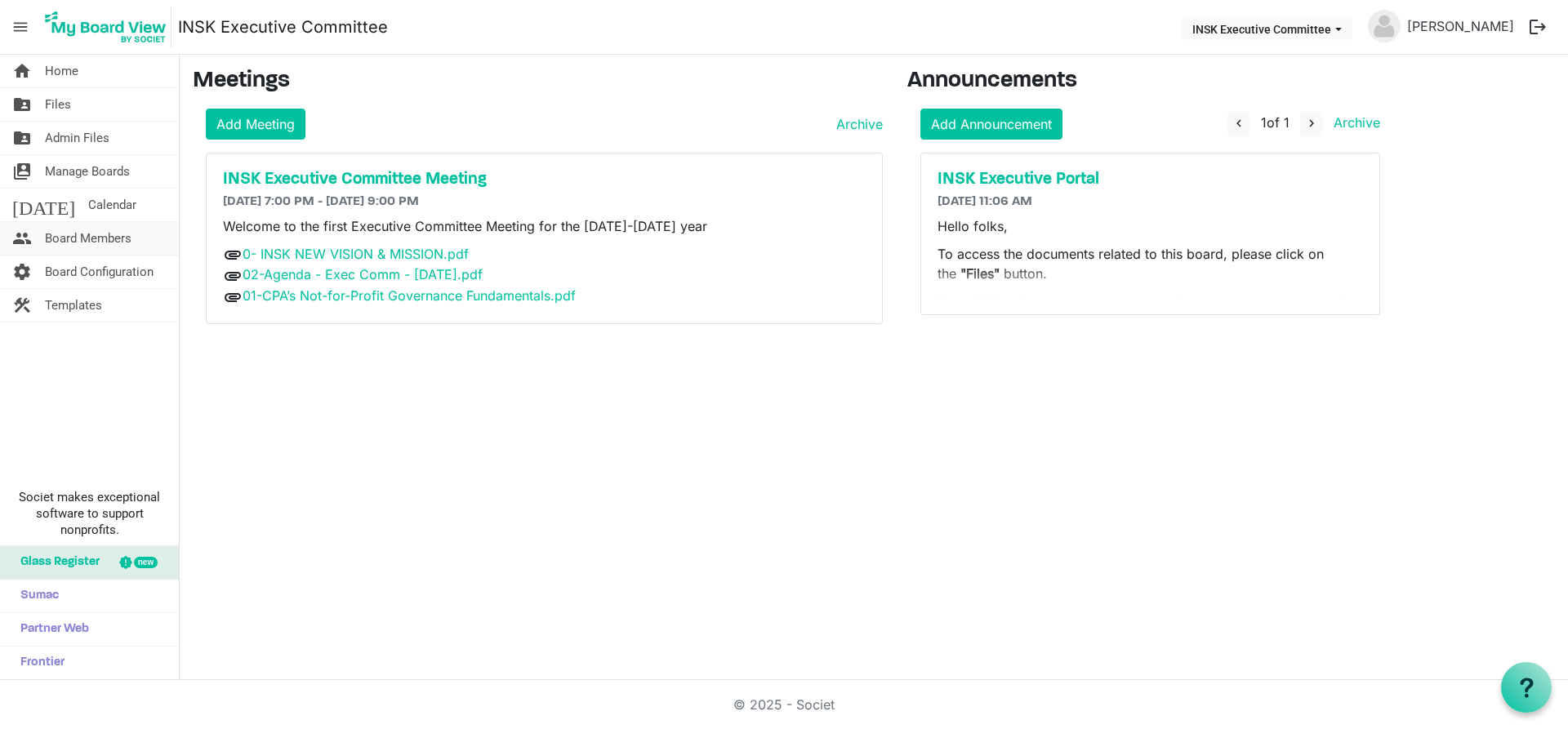
click at [66, 237] on span "Board Members" at bounding box center [88, 238] width 87 height 33
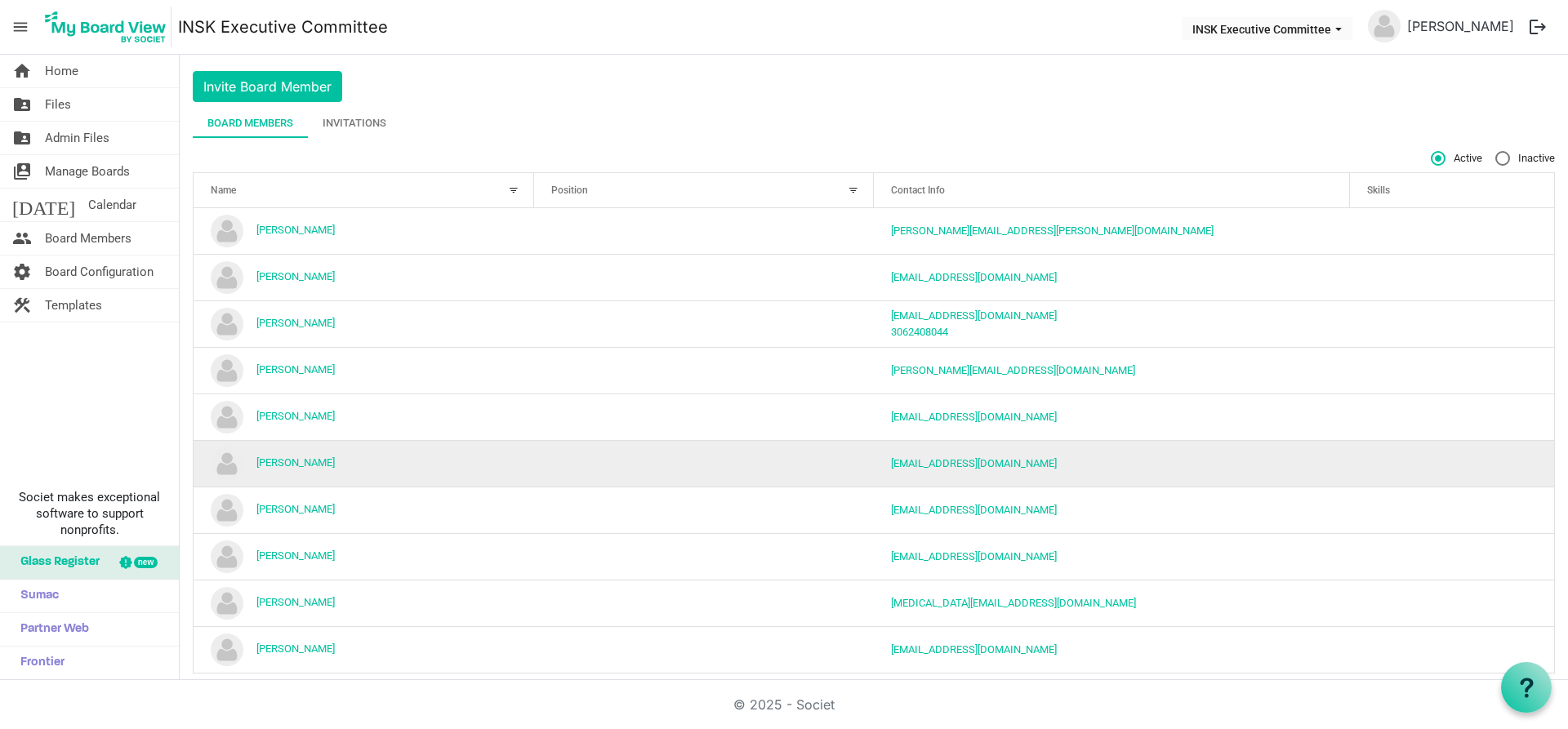
scroll to position [57, 0]
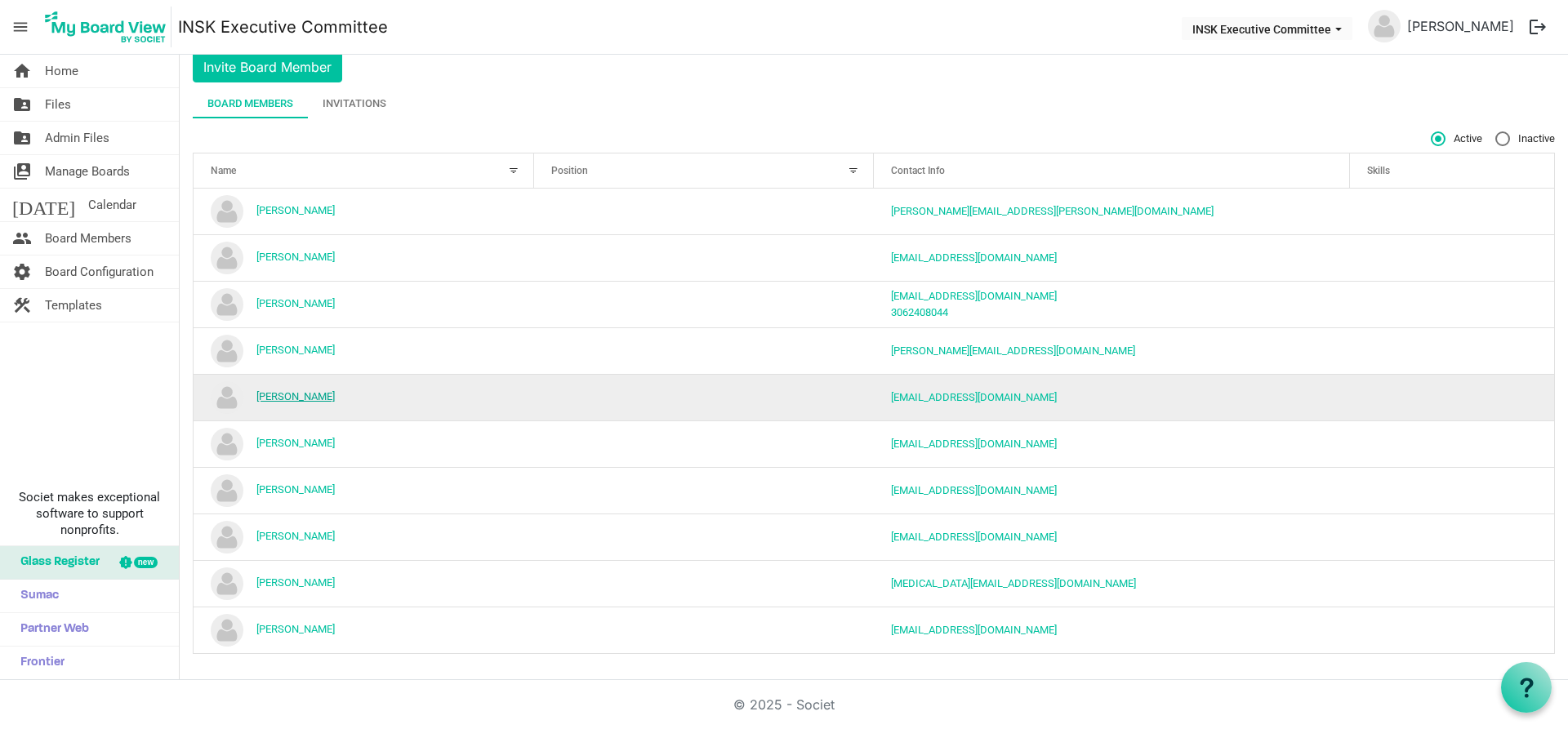
click at [315, 394] on link "[PERSON_NAME]" at bounding box center [296, 396] width 78 height 12
